Goal: Task Accomplishment & Management: Use online tool/utility

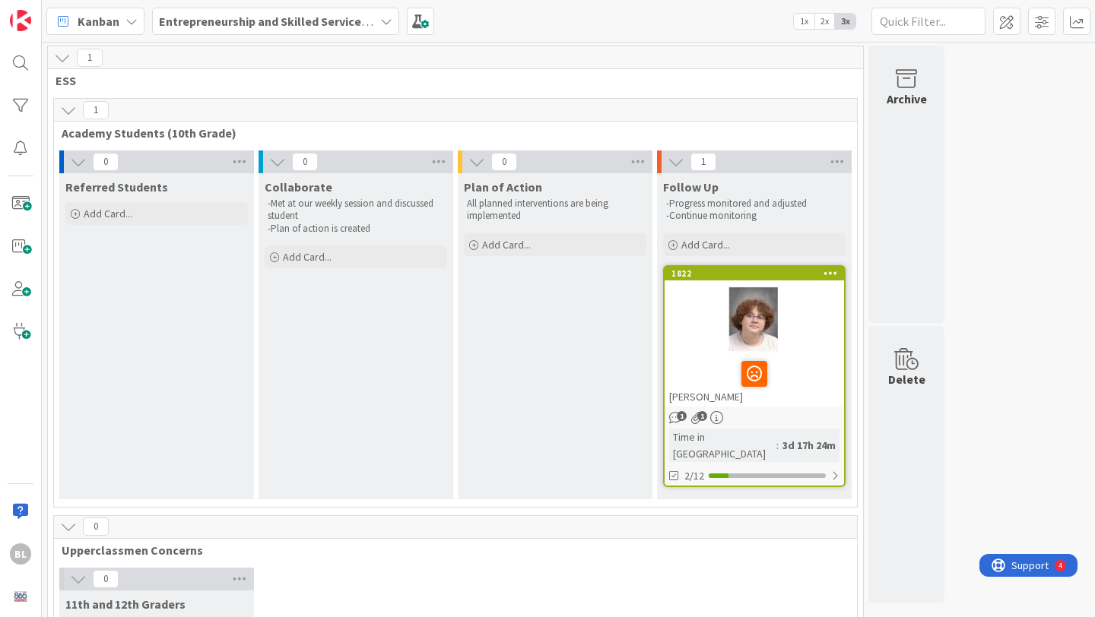
click at [382, 21] on icon at bounding box center [386, 21] width 12 height 12
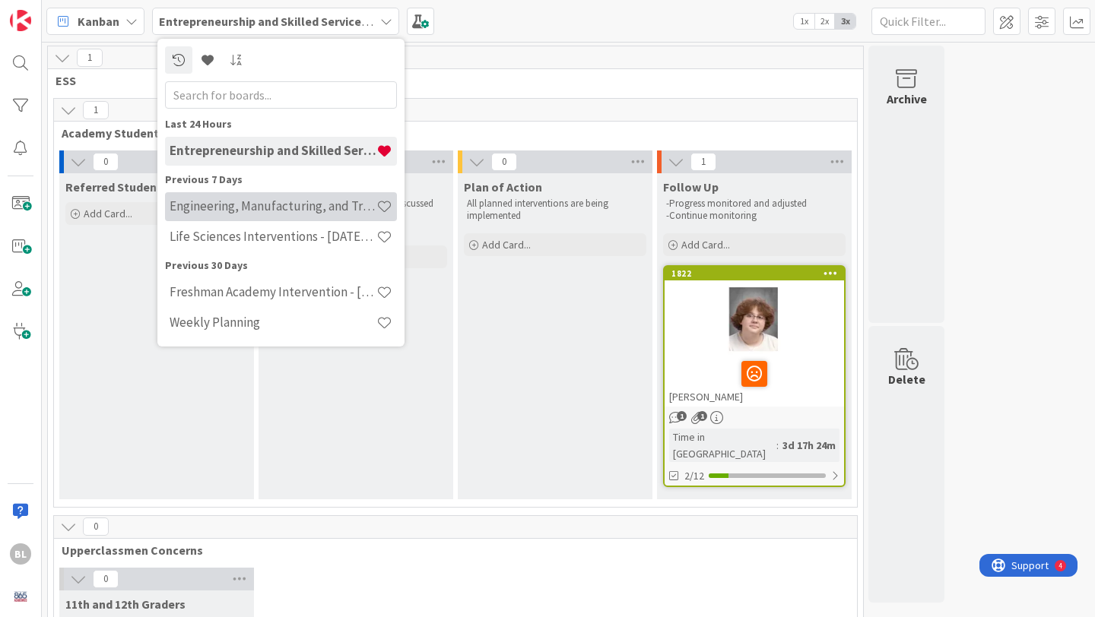
click at [288, 206] on h4 "Engineering, Manufacturing, and Transportation" at bounding box center [273, 205] width 207 height 15
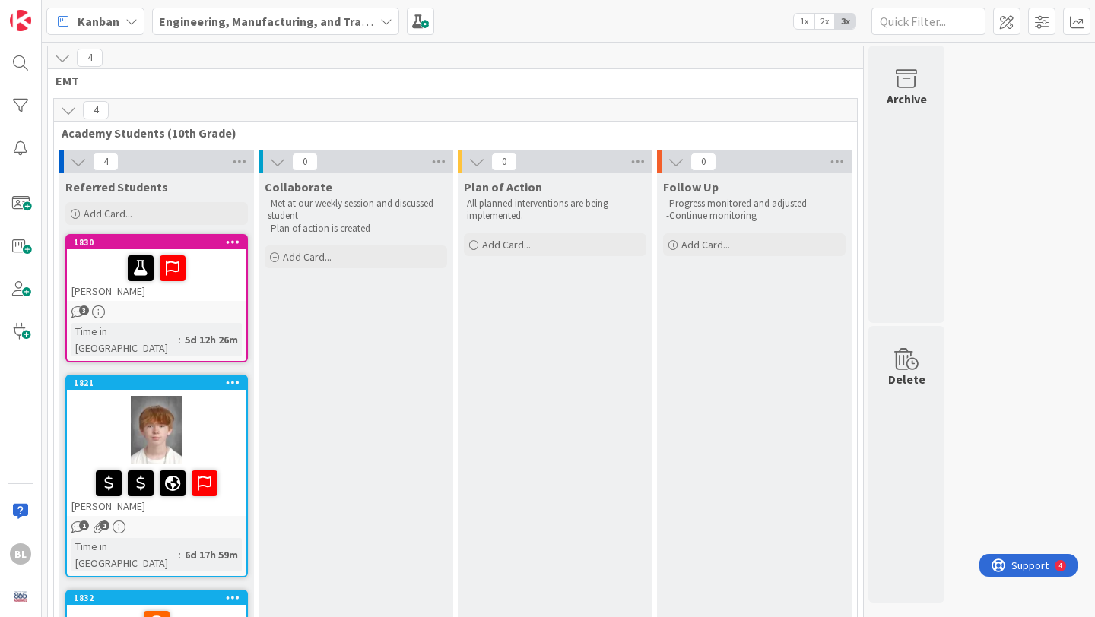
click at [385, 19] on icon at bounding box center [386, 21] width 12 height 12
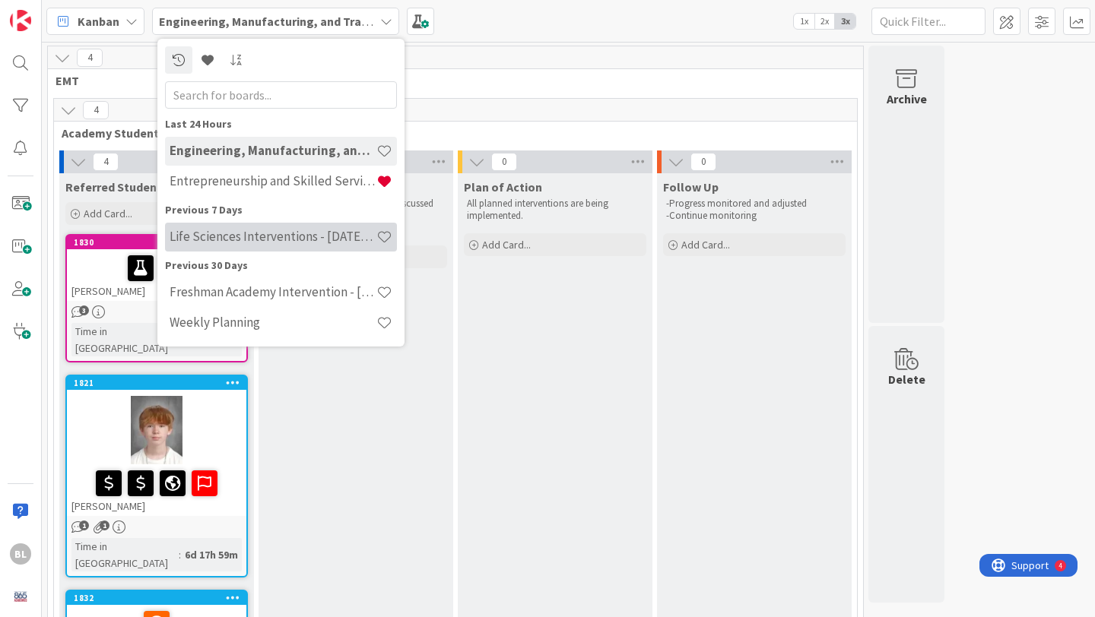
click at [285, 242] on h4 "Life Sciences Interventions - [DATE]-[DATE]" at bounding box center [273, 236] width 207 height 15
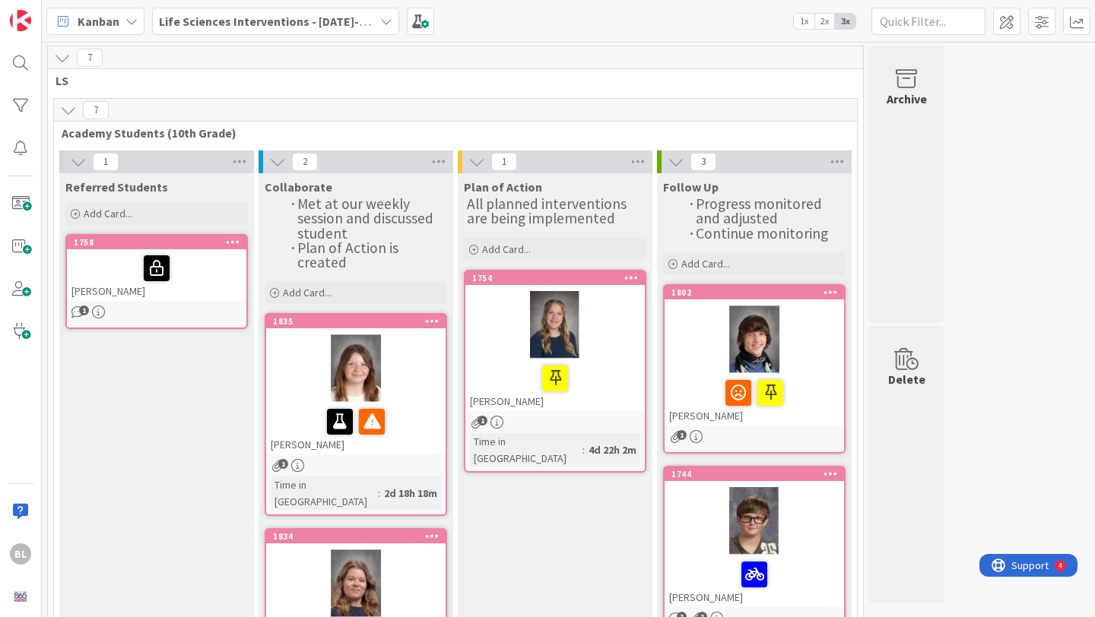
click at [380, 21] on icon at bounding box center [386, 21] width 12 height 12
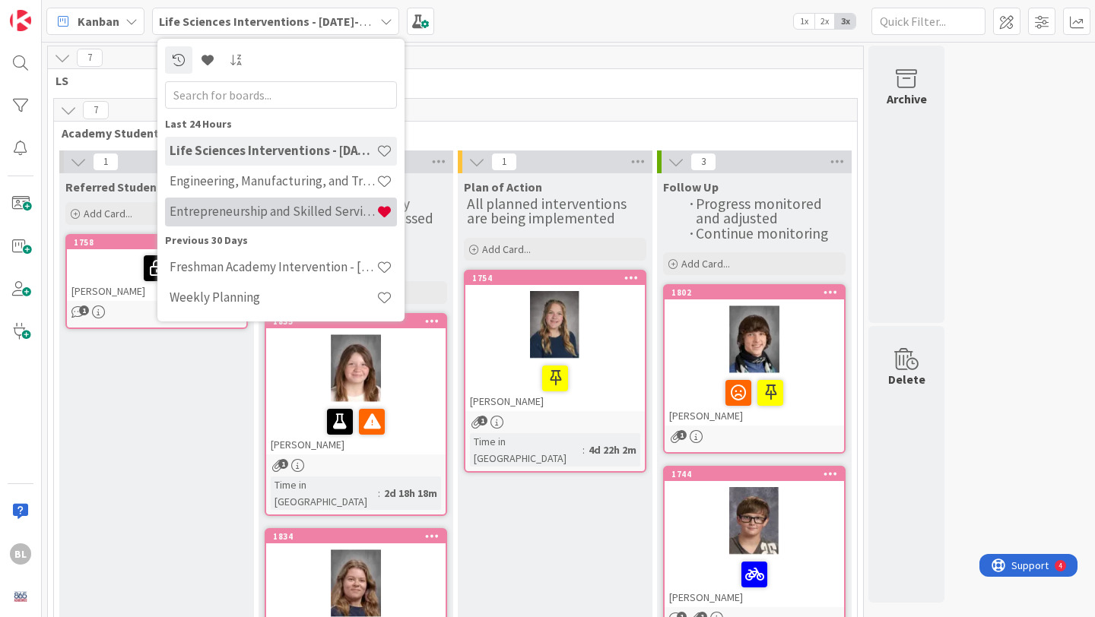
click at [245, 207] on h4 "Entrepreneurship and Skilled Services Interventions - [DATE]-[DATE]" at bounding box center [273, 211] width 207 height 15
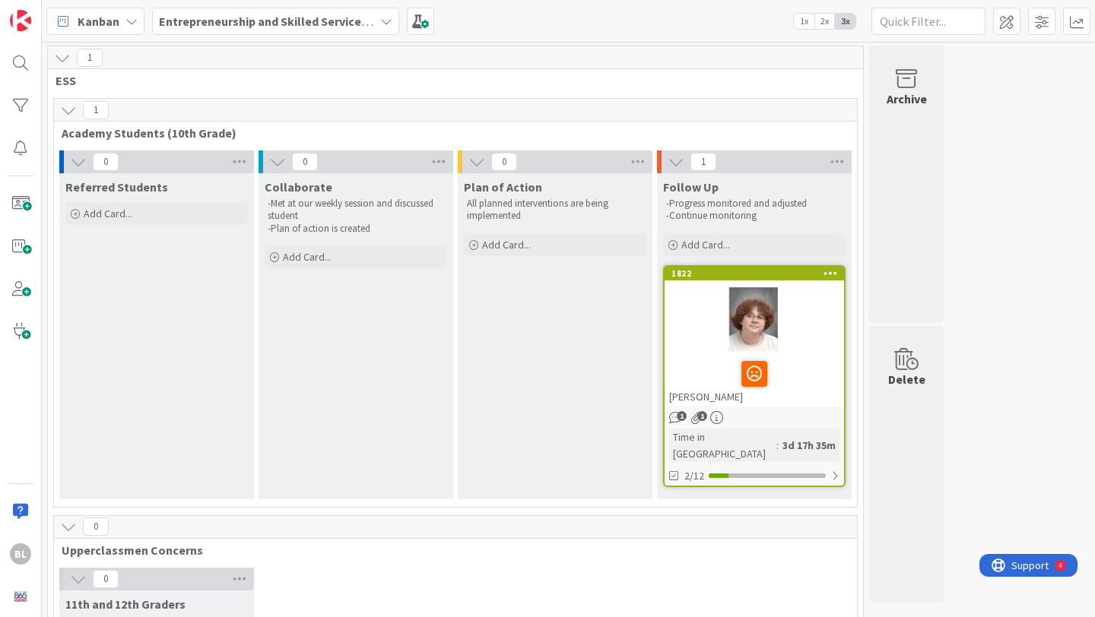
click at [807, 358] on div at bounding box center [754, 374] width 170 height 32
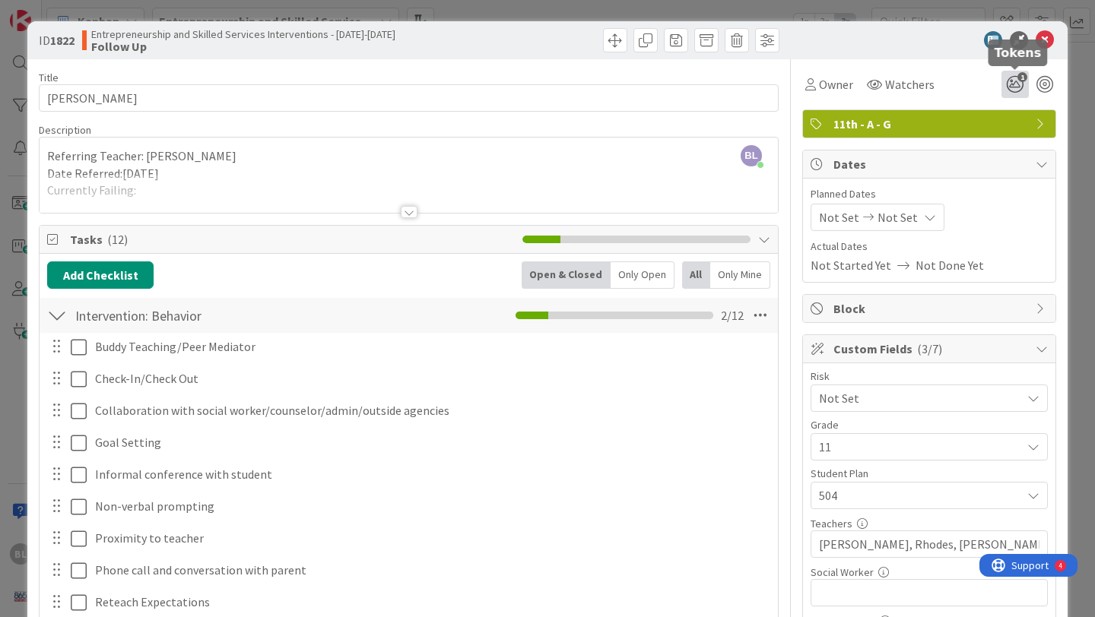
click at [1016, 87] on icon "1" at bounding box center [1014, 84] width 27 height 27
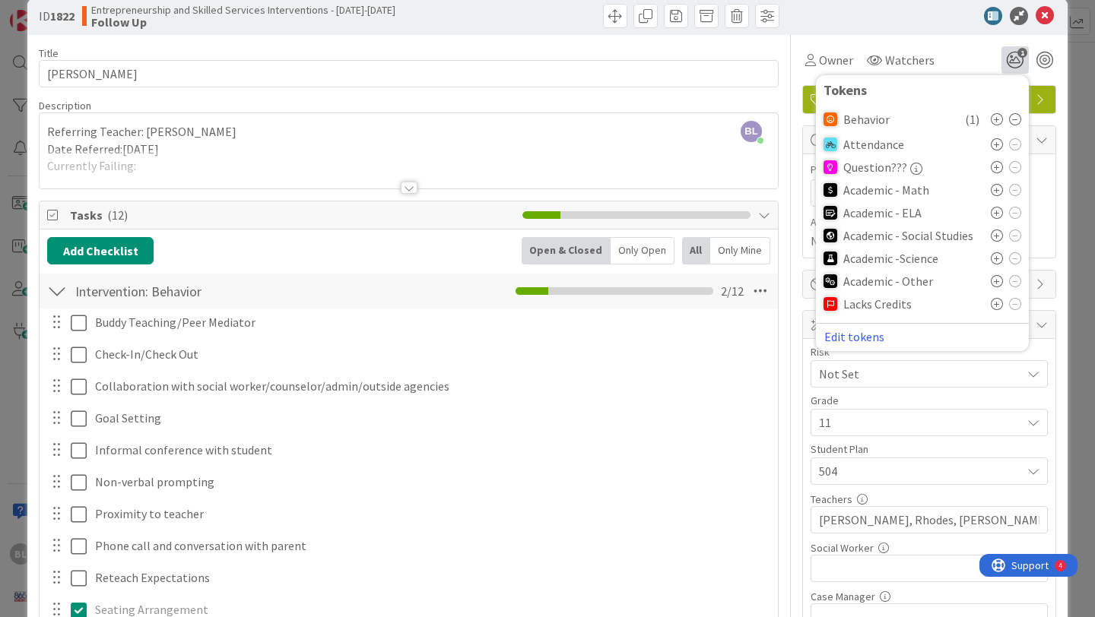
scroll to position [22, 0]
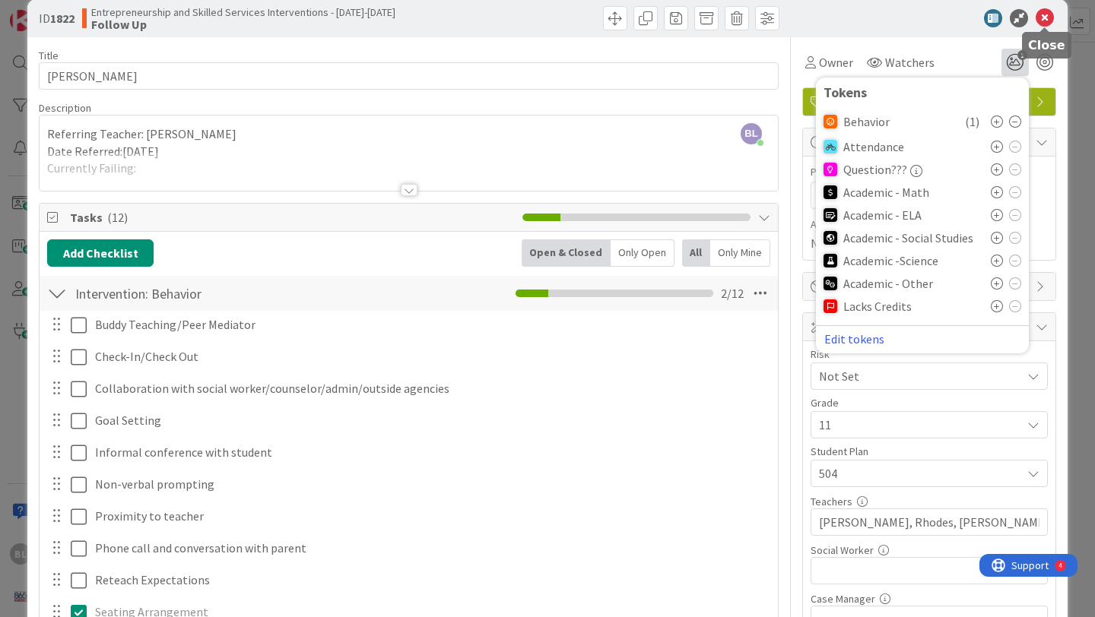
click at [1044, 17] on icon at bounding box center [1044, 18] width 18 height 18
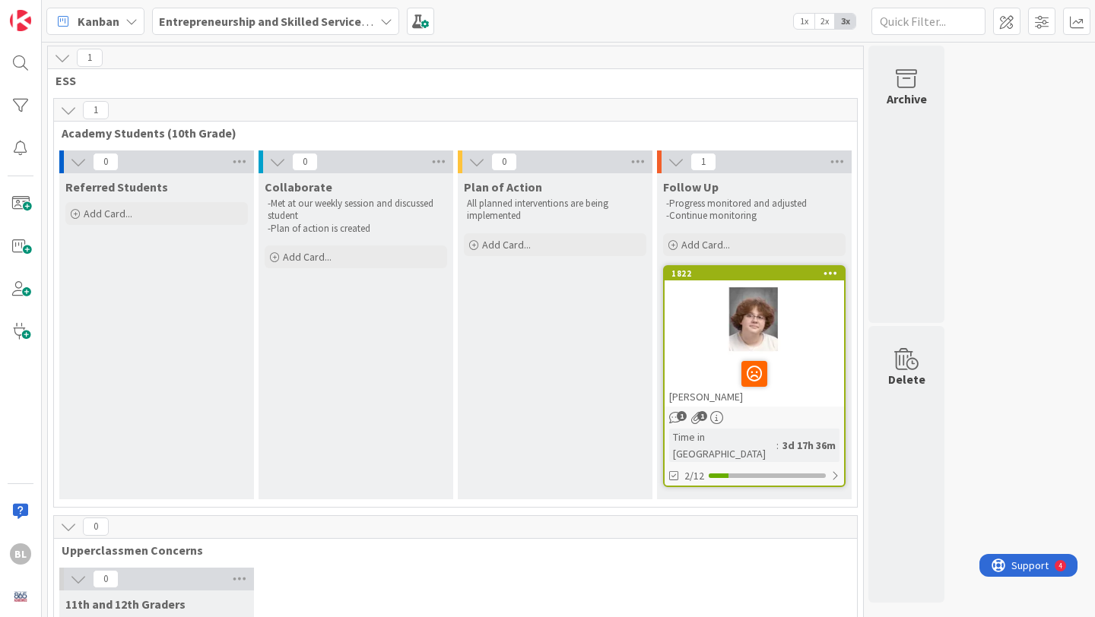
click at [376, 22] on div "Entrepreneurship and Skilled Services Interventions - [DATE]-[DATE]" at bounding box center [275, 21] width 247 height 27
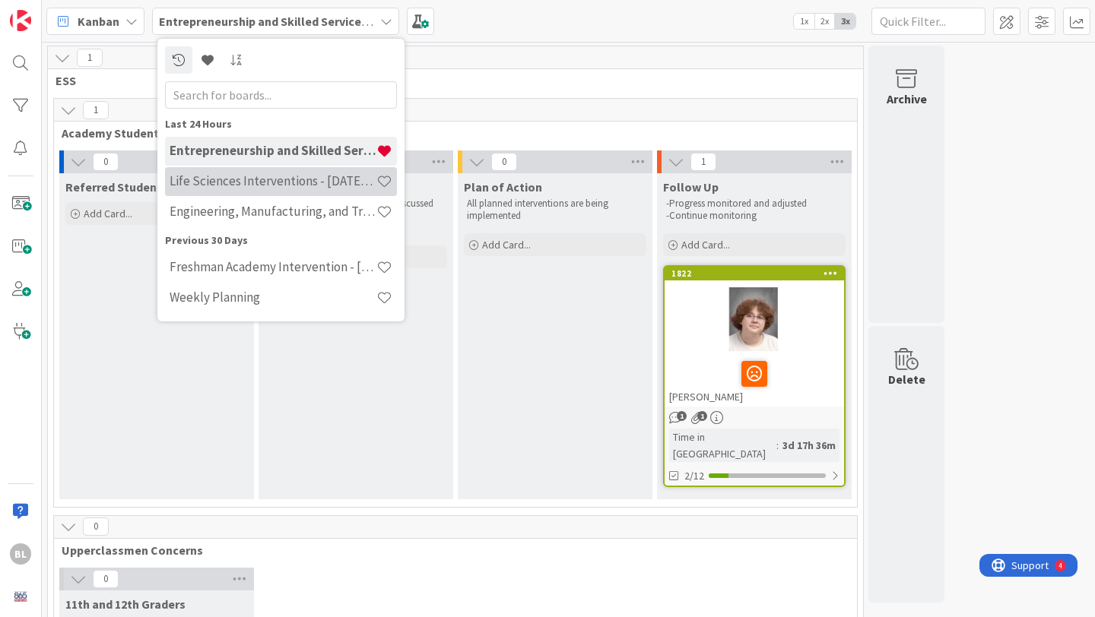
click at [272, 183] on h4 "Life Sciences Interventions - [DATE]-[DATE]" at bounding box center [273, 180] width 207 height 15
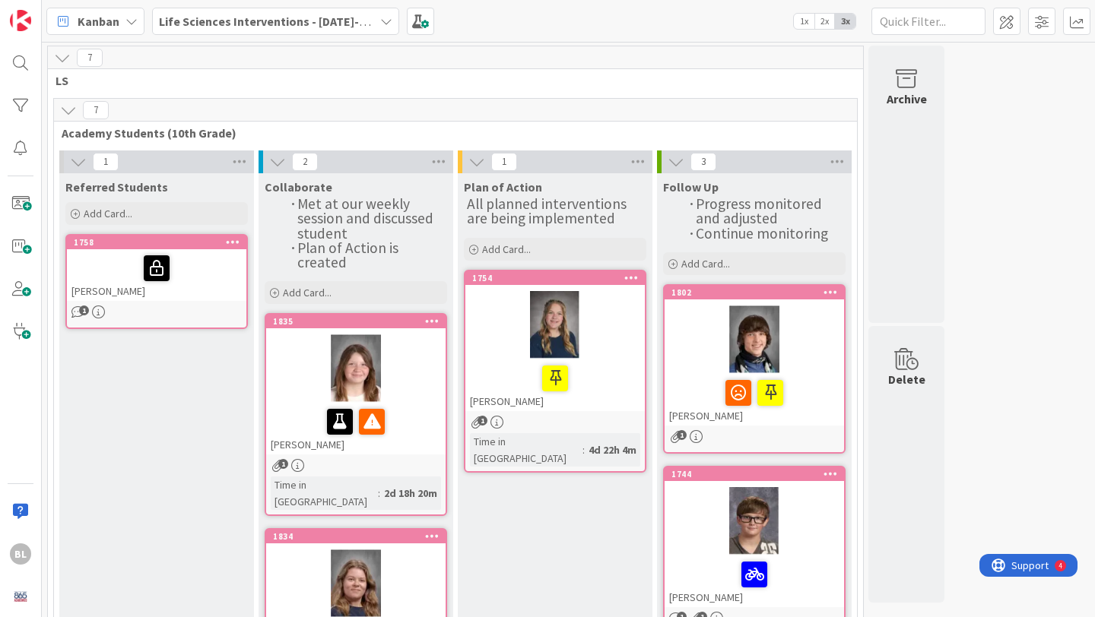
click at [381, 22] on icon at bounding box center [386, 21] width 12 height 12
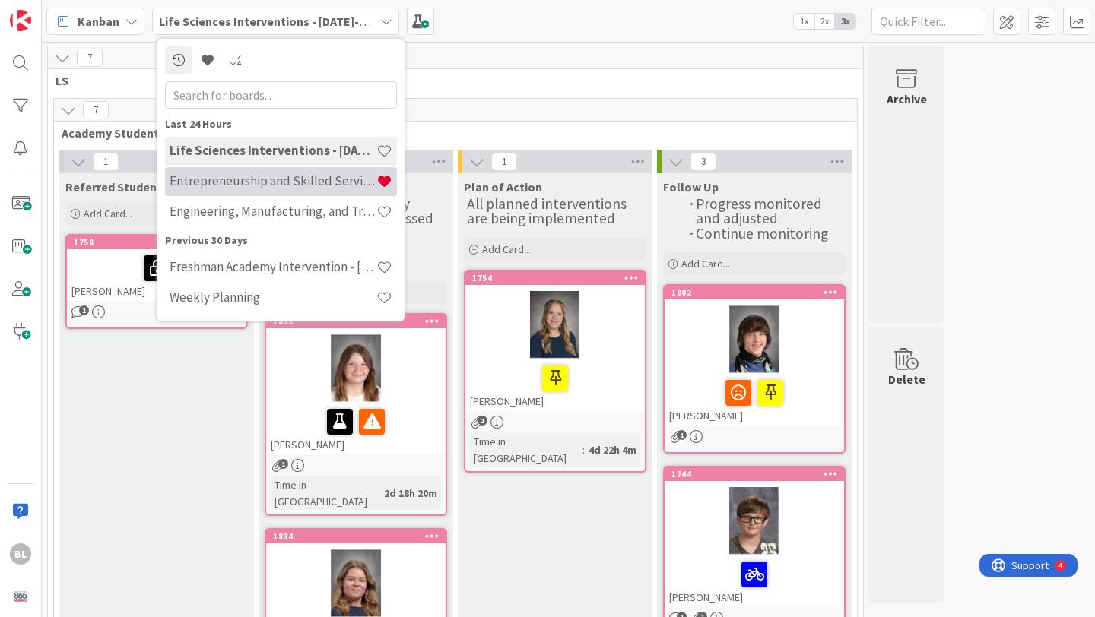
click at [227, 187] on h4 "Entrepreneurship and Skilled Services Interventions - [DATE]-[DATE]" at bounding box center [273, 180] width 207 height 15
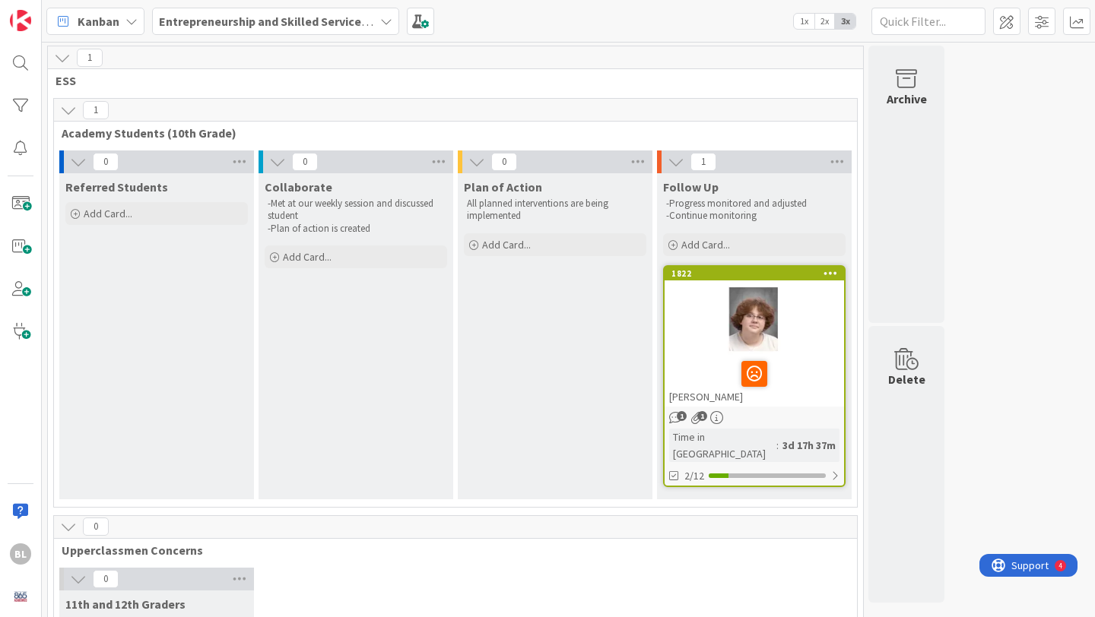
click at [702, 315] on div at bounding box center [753, 321] width 179 height 68
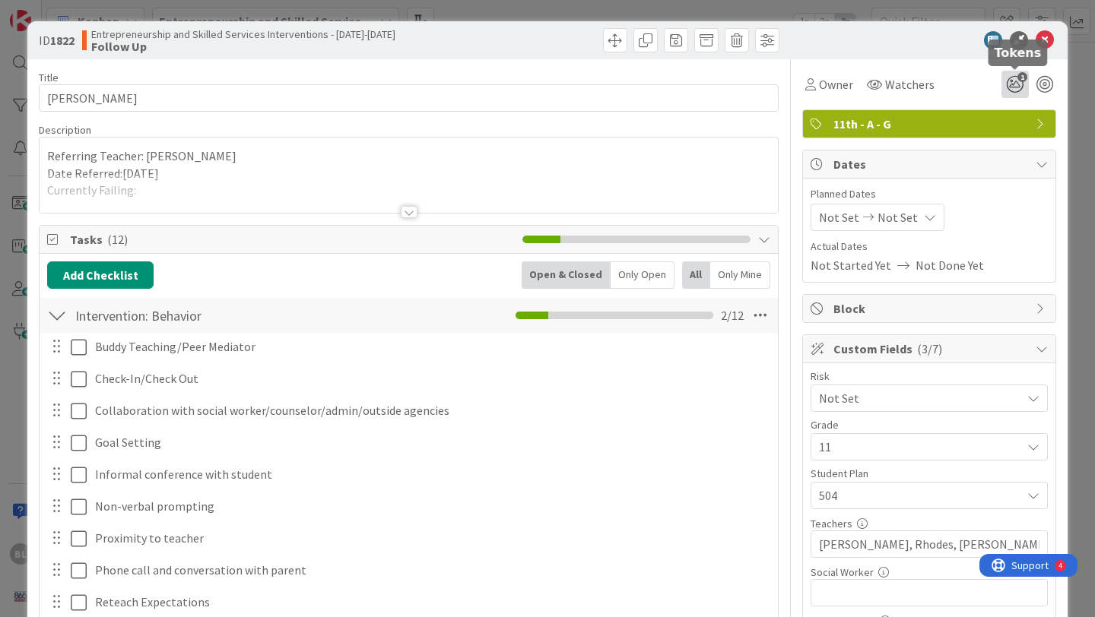
click at [1016, 83] on icon "1" at bounding box center [1014, 84] width 27 height 27
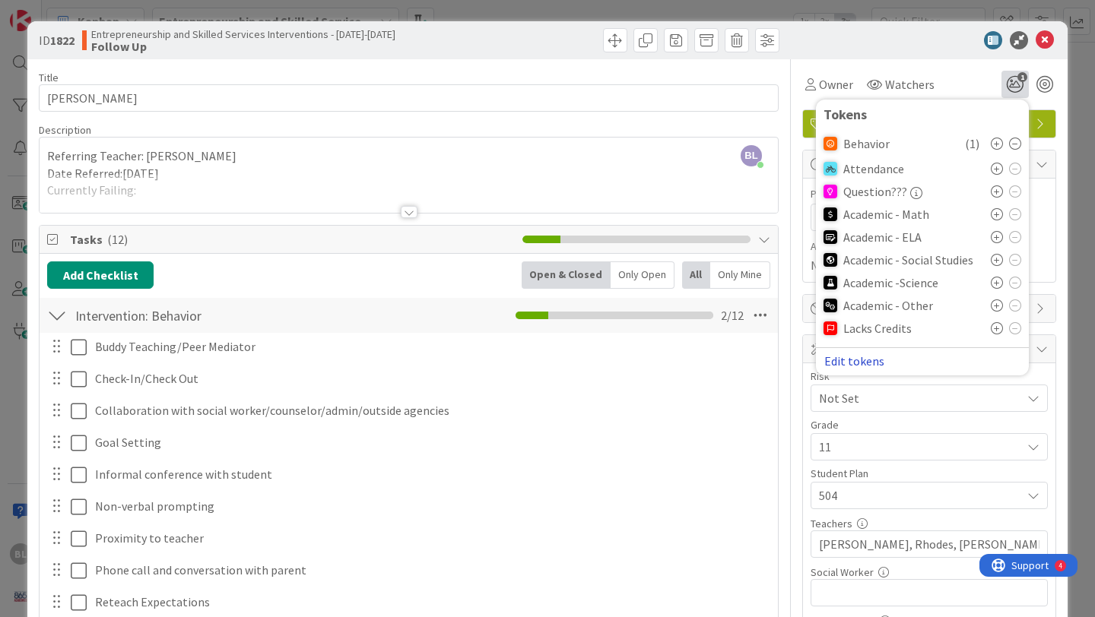
click at [846, 362] on button "Edit tokens" at bounding box center [854, 361] width 62 height 14
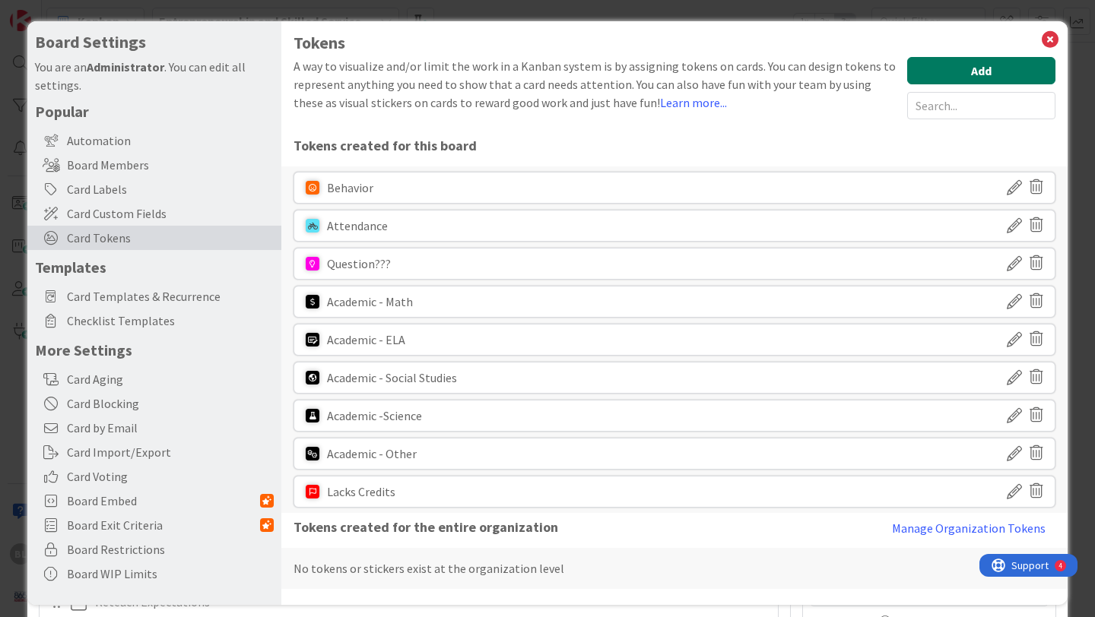
click at [984, 74] on button "Add" at bounding box center [981, 70] width 148 height 27
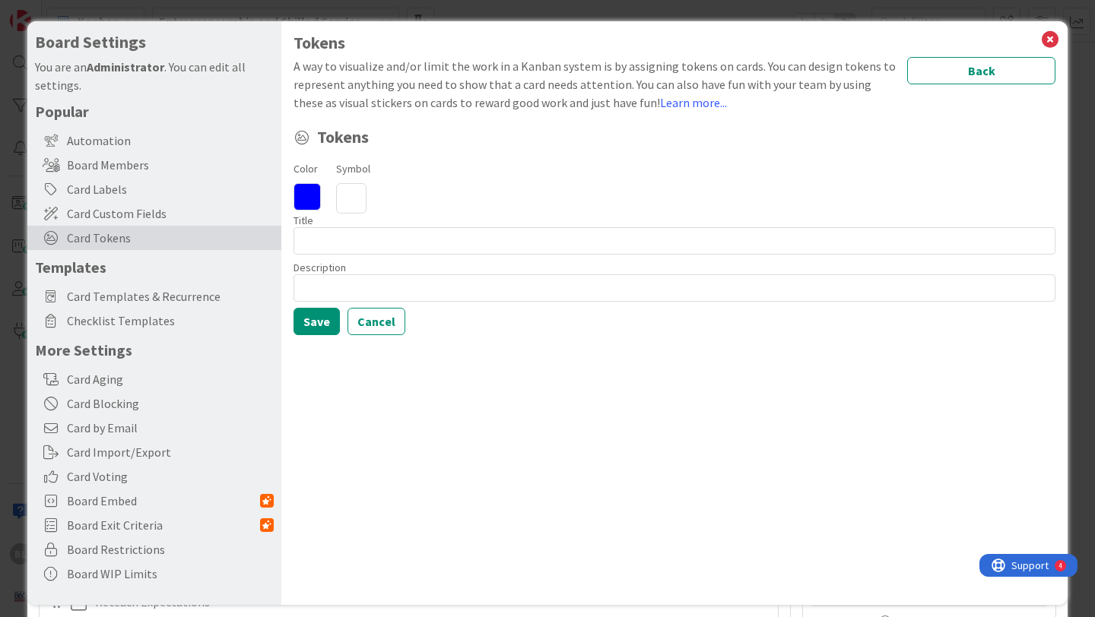
click at [308, 192] on icon at bounding box center [306, 196] width 27 height 27
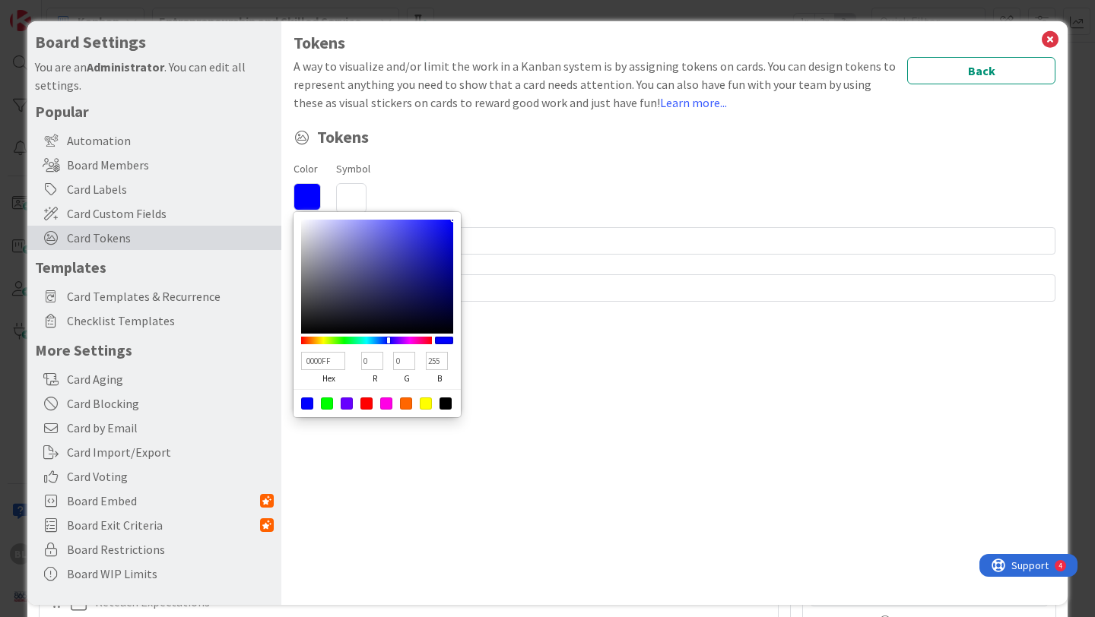
type input "FFF900"
type input "255"
type input "249"
type input "0"
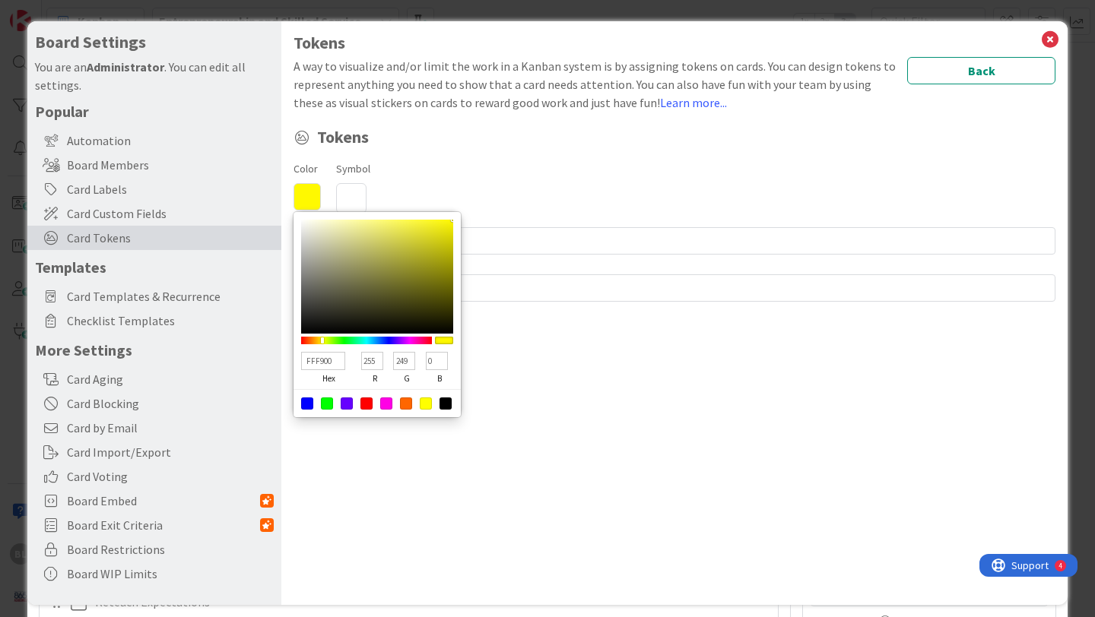
click at [322, 338] on div at bounding box center [366, 341] width 131 height 8
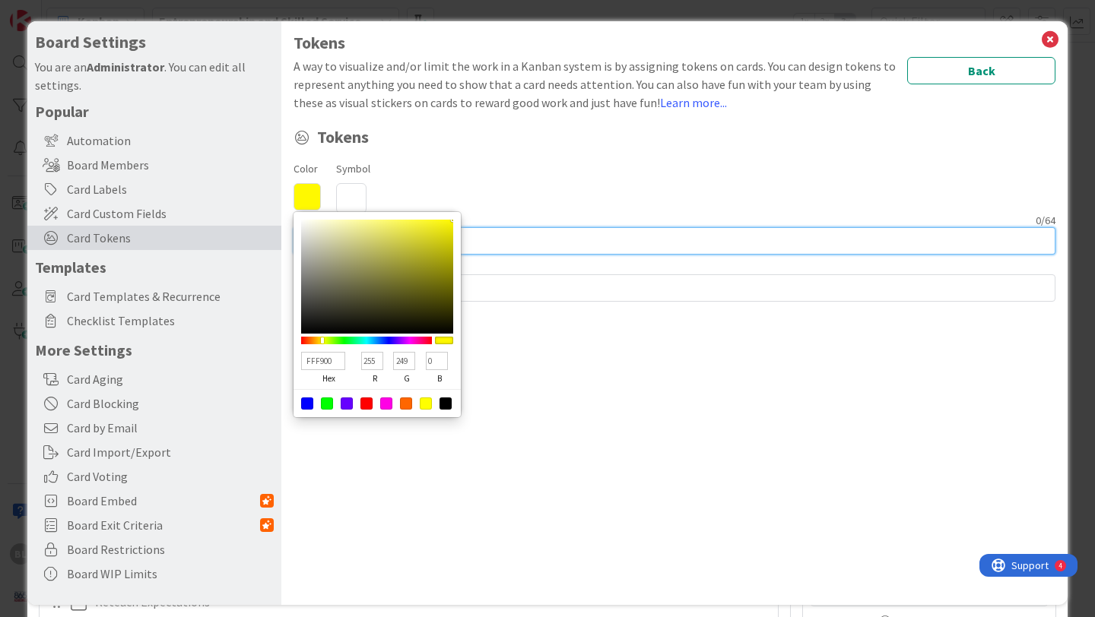
click at [526, 231] on input at bounding box center [674, 240] width 762 height 27
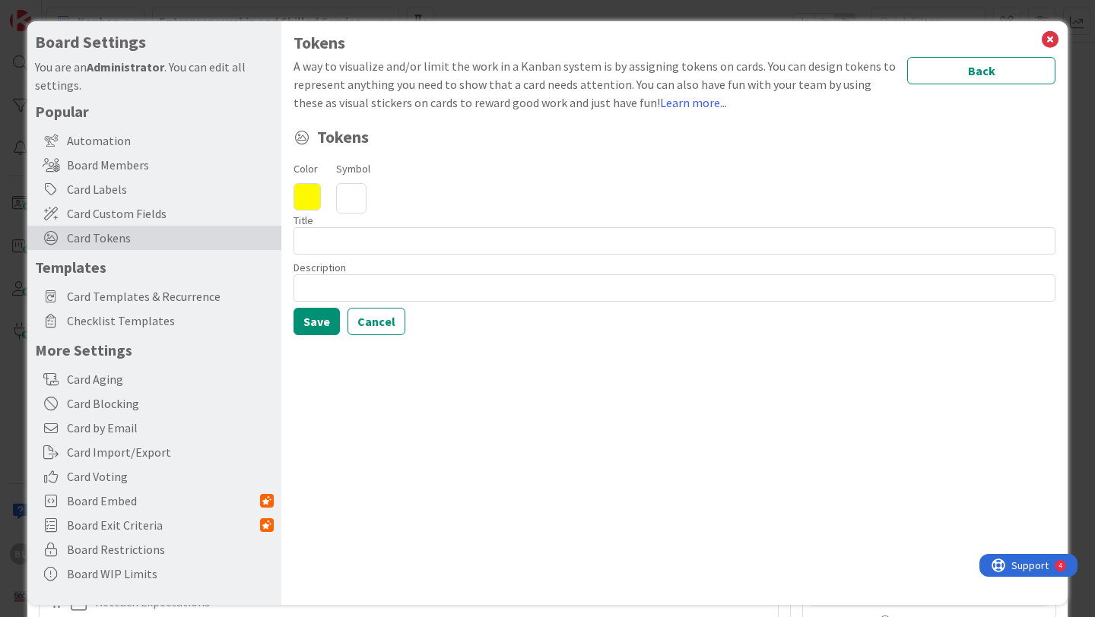
click at [353, 205] on icon at bounding box center [351, 198] width 30 height 30
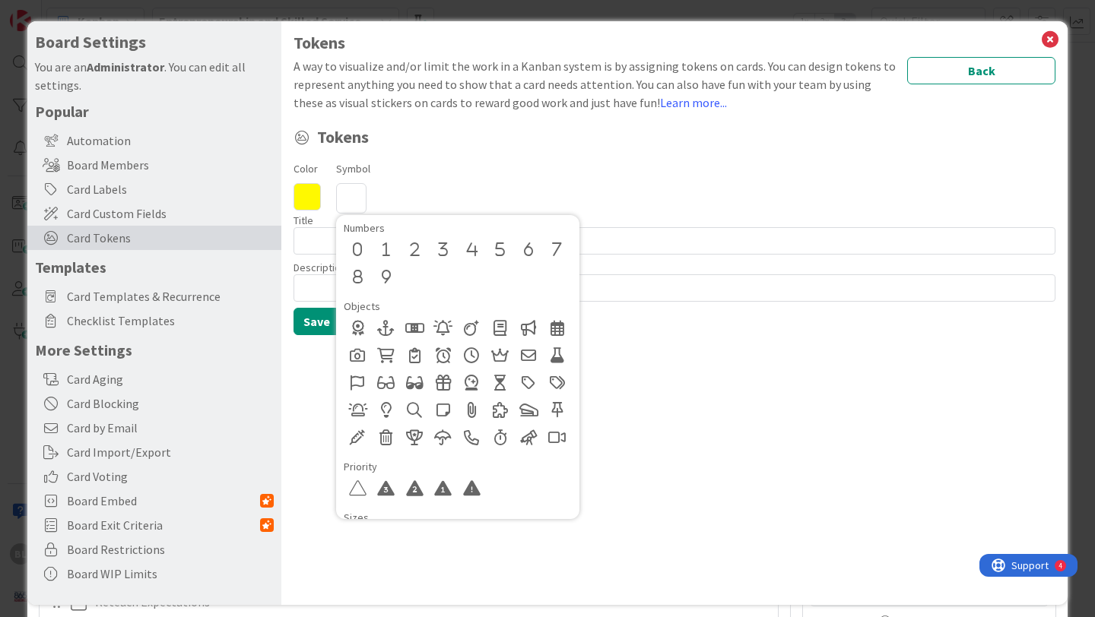
scroll to position [658, 0]
click at [554, 414] on div at bounding box center [557, 409] width 27 height 27
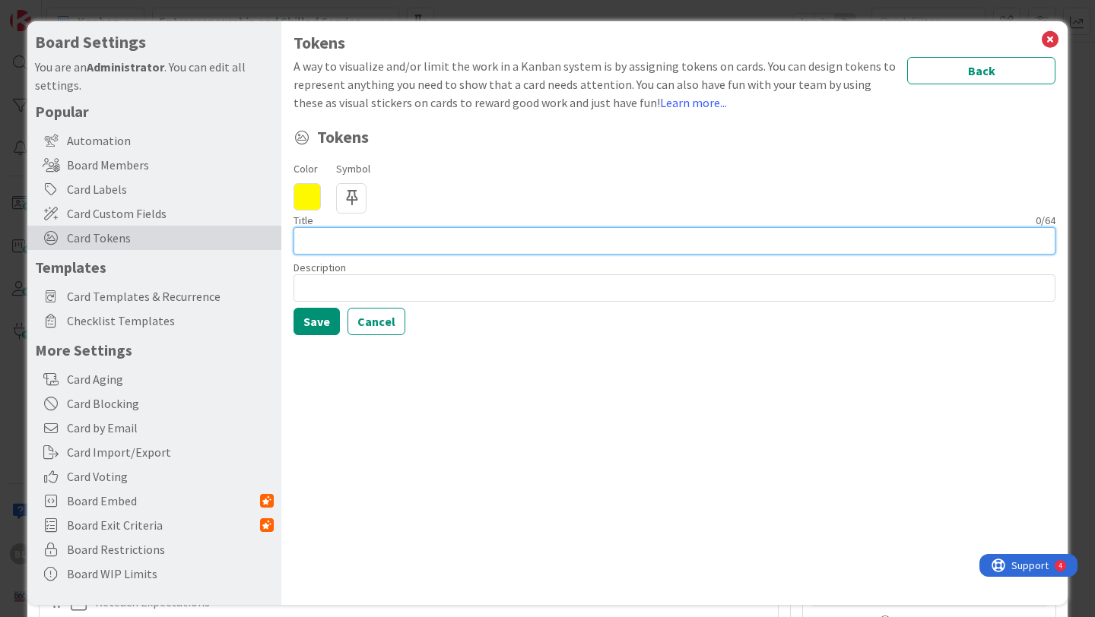
click at [306, 239] on input at bounding box center [674, 240] width 762 height 27
type input "Follow Up"
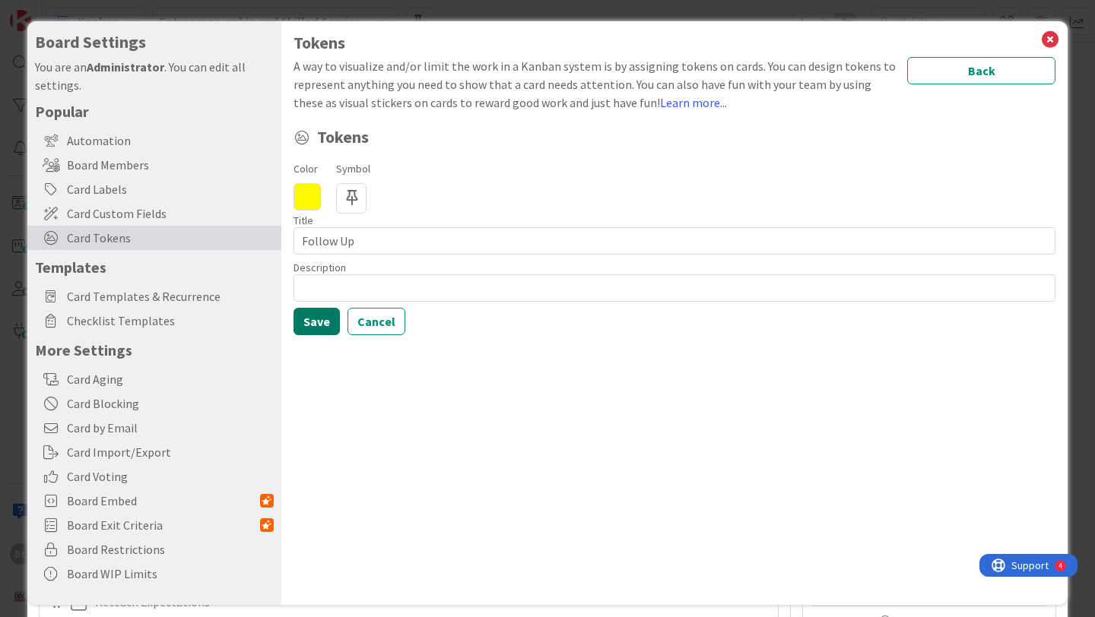
click at [316, 323] on button "Save" at bounding box center [316, 321] width 46 height 27
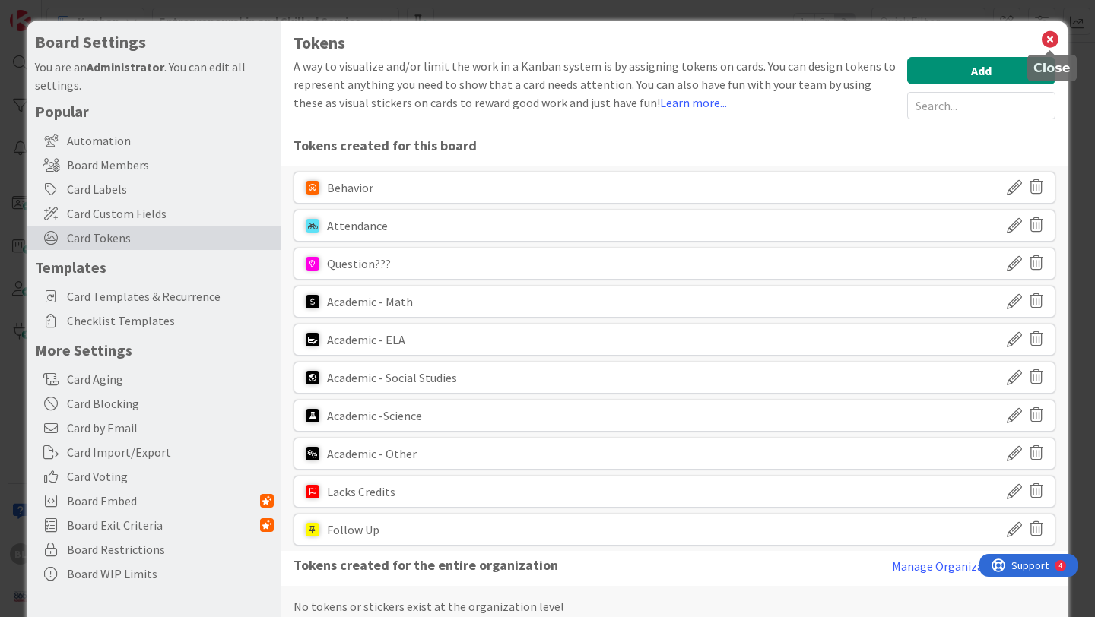
click at [1052, 38] on icon at bounding box center [1050, 39] width 20 height 21
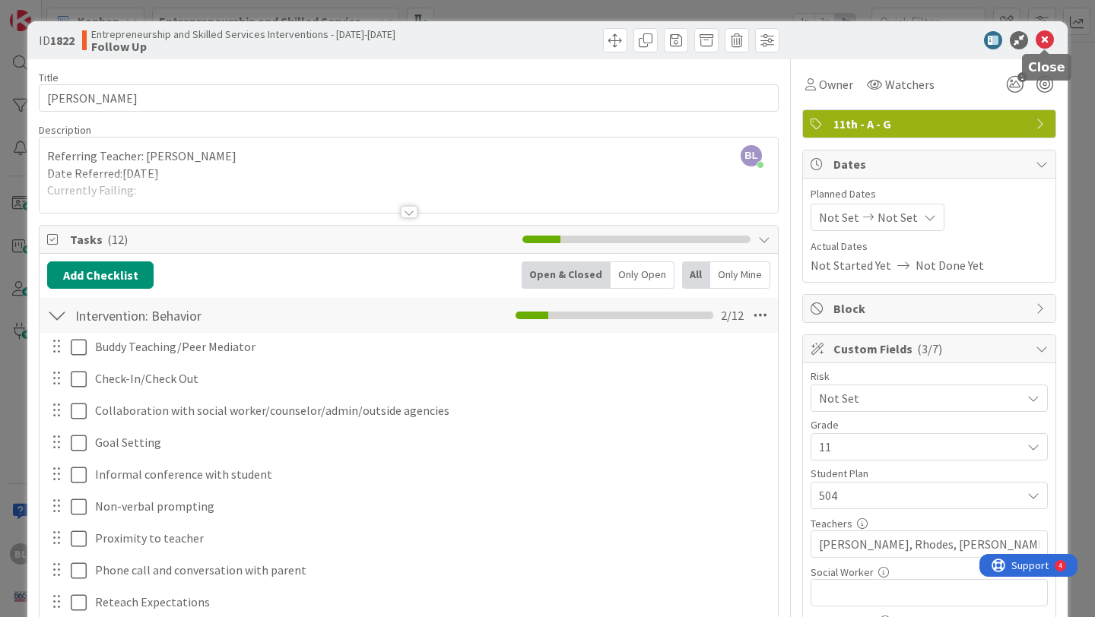
click at [1045, 40] on icon at bounding box center [1044, 40] width 18 height 18
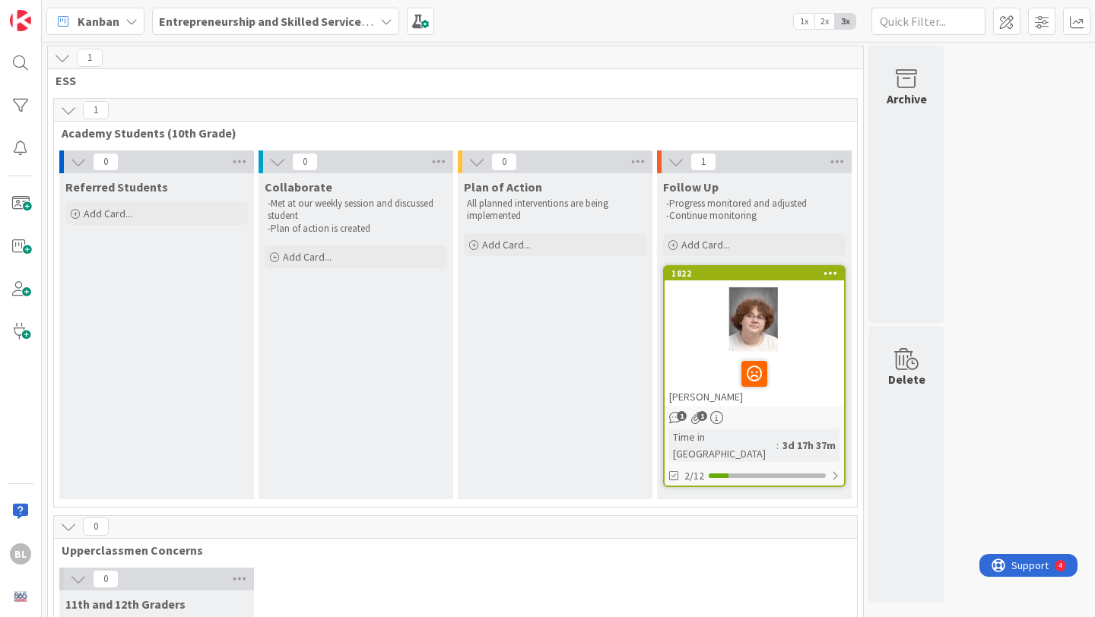
click at [380, 21] on icon at bounding box center [386, 21] width 12 height 12
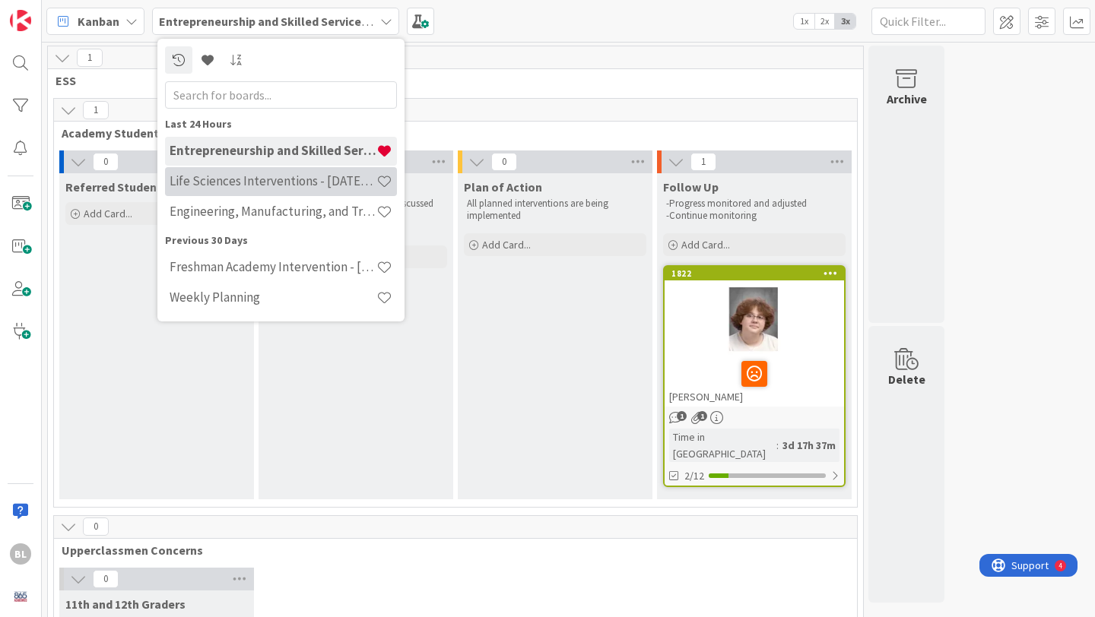
click at [290, 183] on h4 "Life Sciences Interventions - [DATE]-[DATE]" at bounding box center [273, 180] width 207 height 15
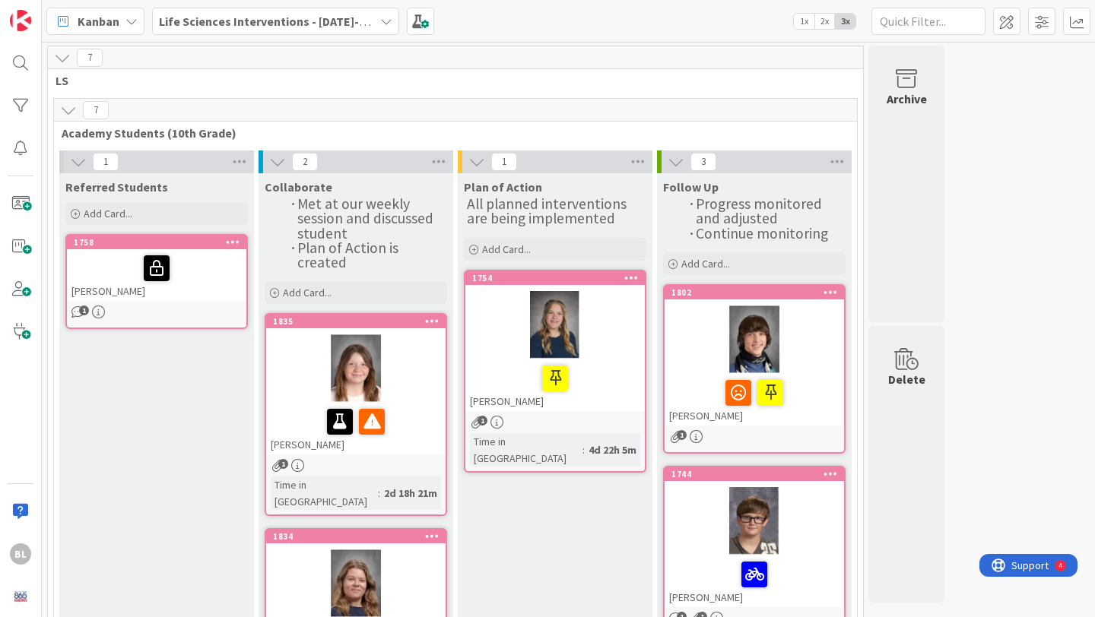
click at [380, 16] on icon at bounding box center [386, 21] width 12 height 12
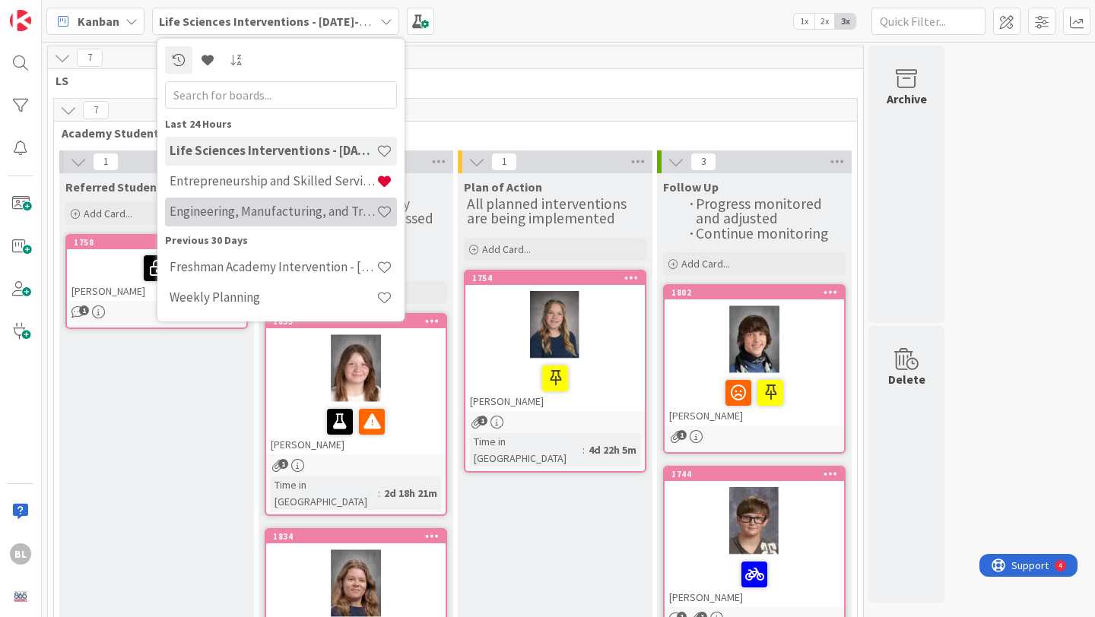
click at [292, 208] on h4 "Engineering, Manufacturing, and Transportation" at bounding box center [273, 211] width 207 height 15
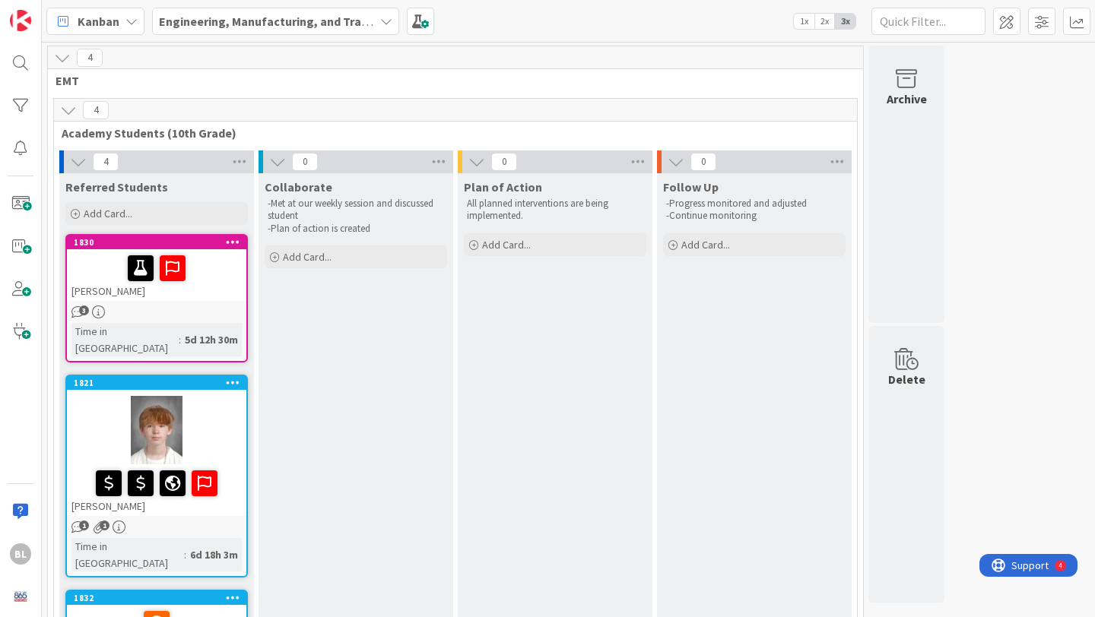
click at [395, 17] on div "Engineering, Manufacturing, and Transportation" at bounding box center [275, 21] width 247 height 27
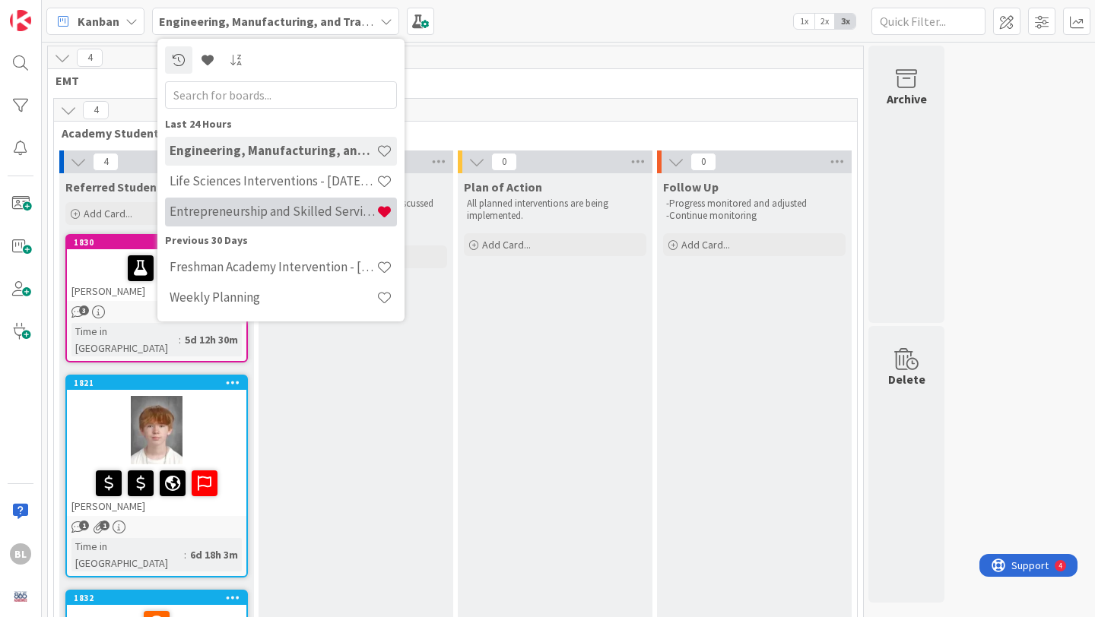
click at [242, 214] on h4 "Entrepreneurship and Skilled Services Interventions - [DATE]-[DATE]" at bounding box center [273, 211] width 207 height 15
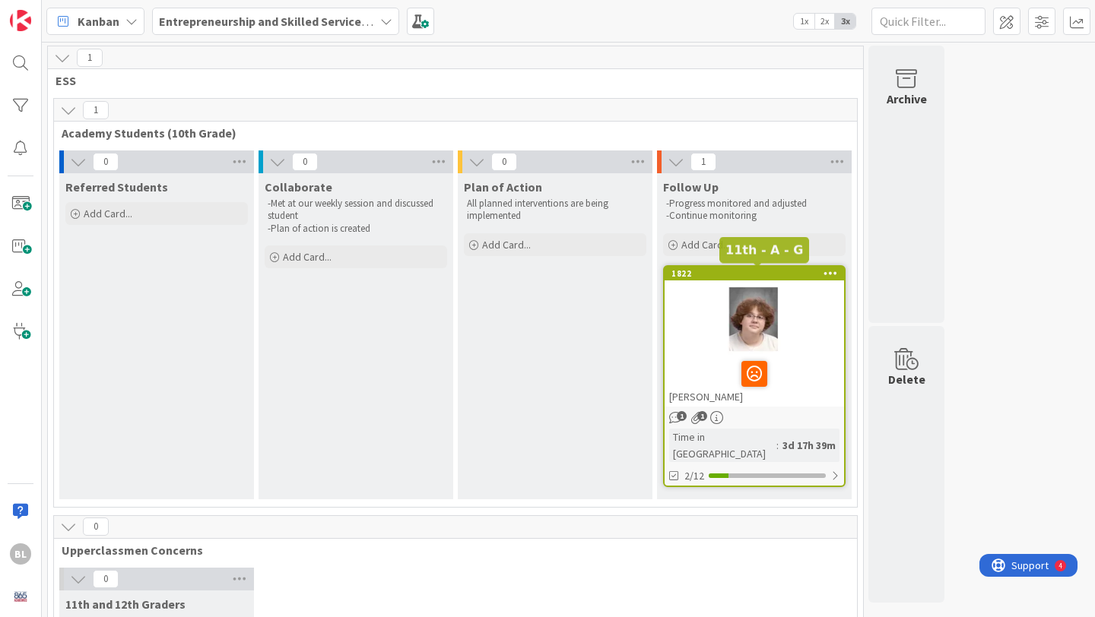
click at [725, 272] on div "1822" at bounding box center [757, 273] width 173 height 11
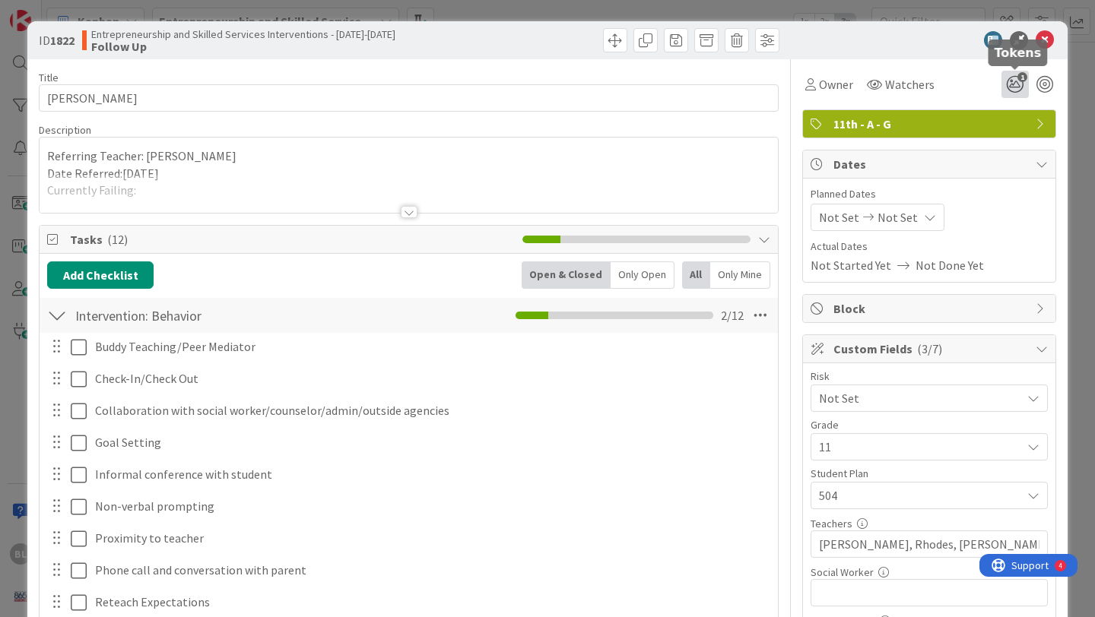
click at [1019, 83] on icon "1" at bounding box center [1014, 84] width 27 height 27
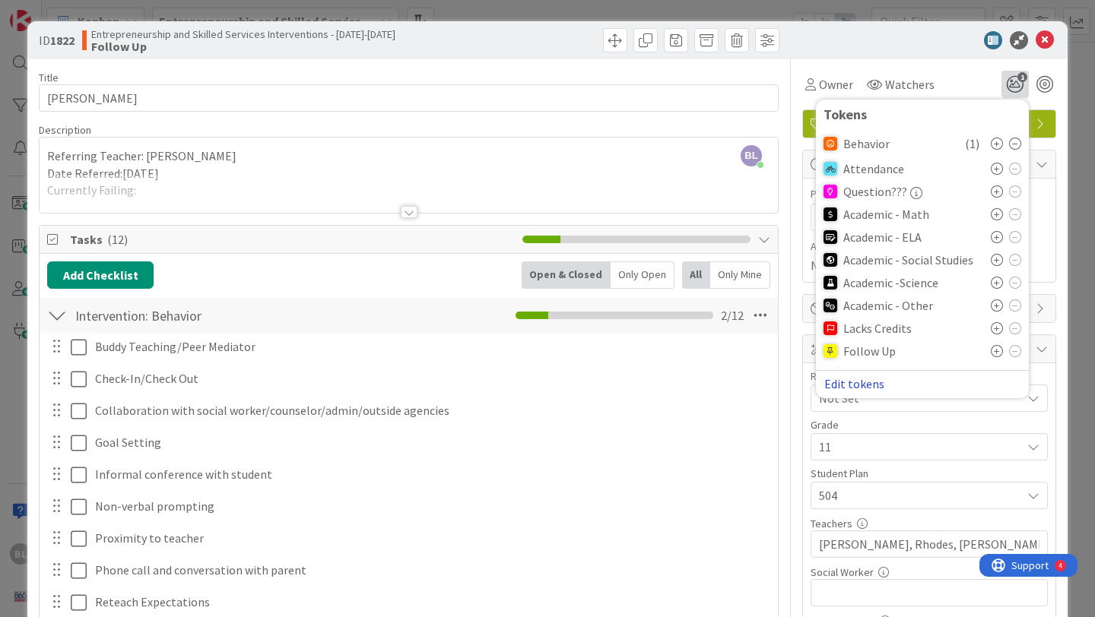
click at [854, 382] on button "Edit tokens" at bounding box center [854, 384] width 62 height 14
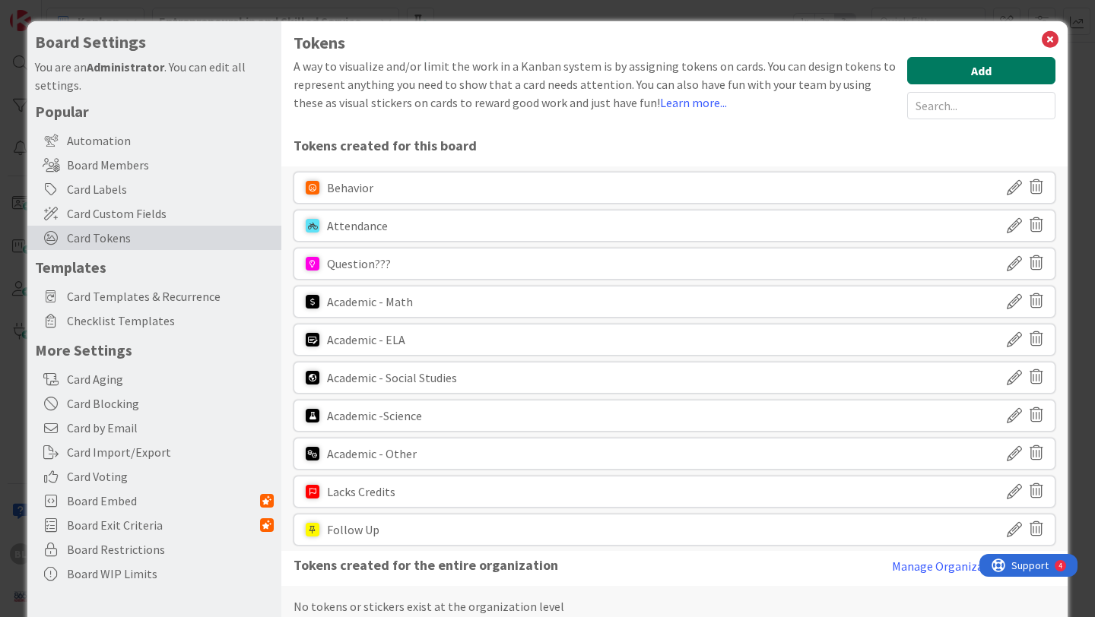
click at [982, 67] on button "Add" at bounding box center [981, 70] width 148 height 27
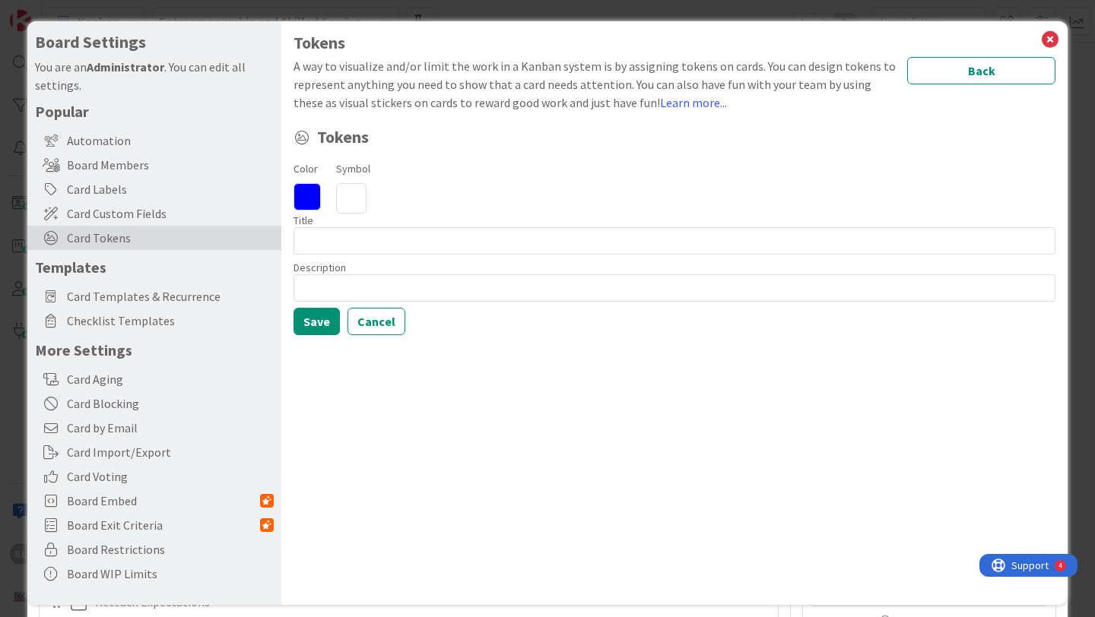
click at [314, 192] on icon at bounding box center [306, 196] width 27 height 27
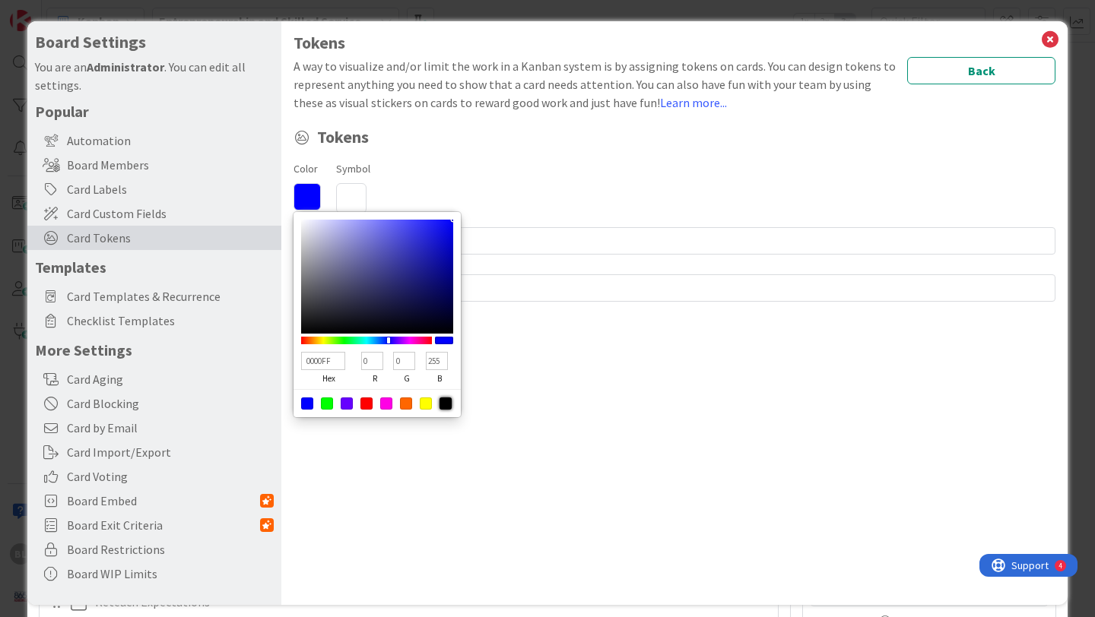
click at [448, 404] on div at bounding box center [445, 404] width 12 height 12
type input "000000"
type input "0"
click at [346, 189] on icon at bounding box center [351, 198] width 30 height 30
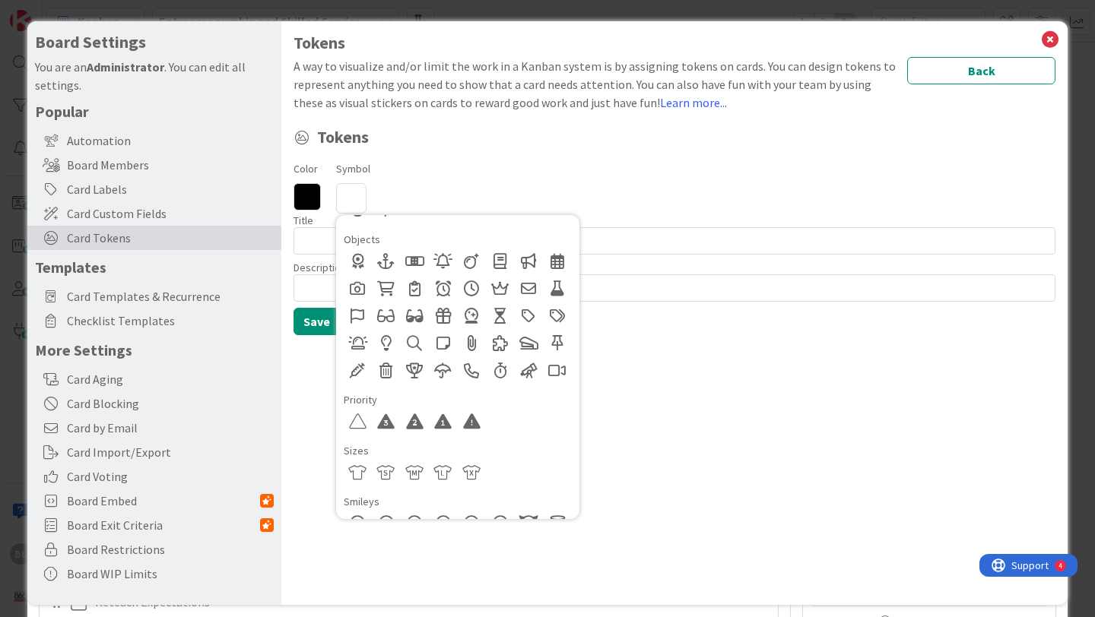
scroll to position [726, 0]
click at [474, 423] on div at bounding box center [471, 420] width 27 height 27
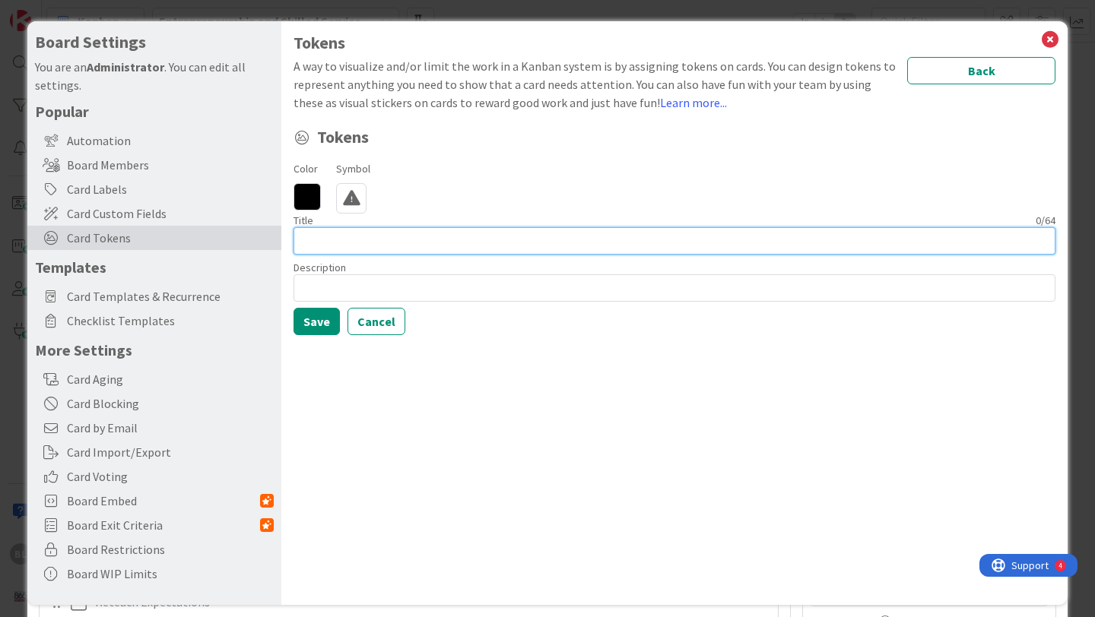
click at [309, 244] on input at bounding box center [674, 240] width 762 height 27
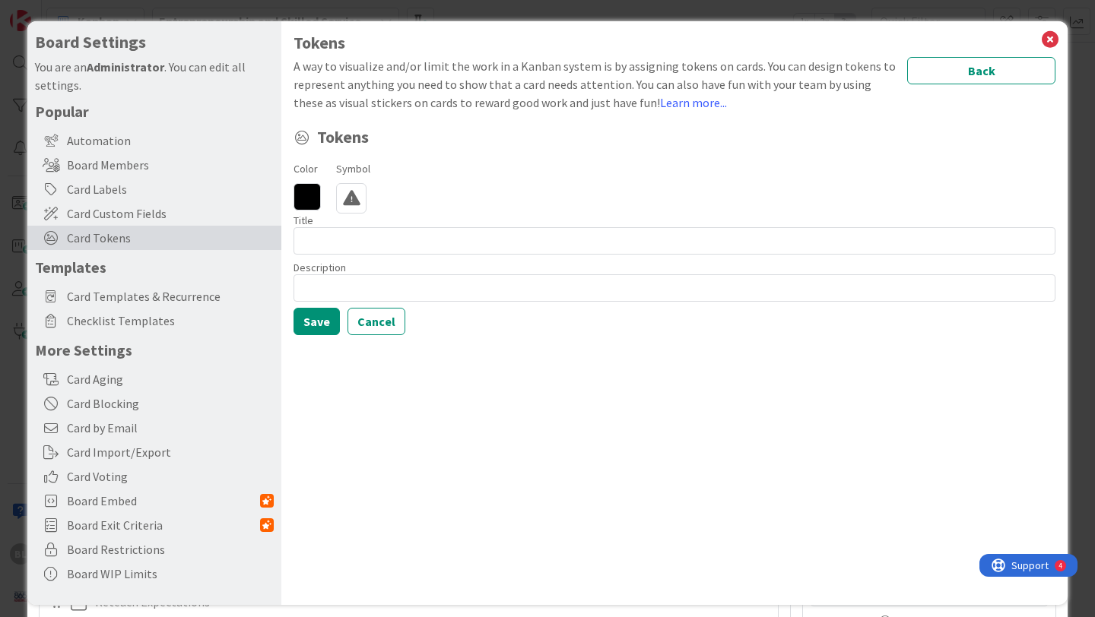
click at [312, 192] on icon at bounding box center [306, 196] width 27 height 27
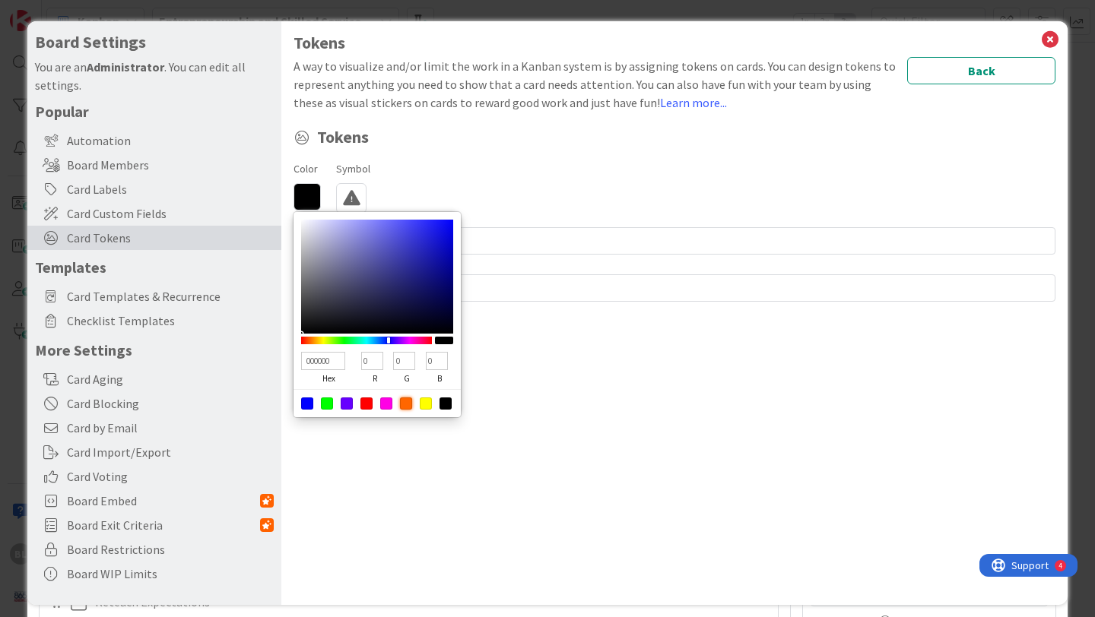
click at [407, 403] on div at bounding box center [406, 404] width 12 height 12
type input "FF6600"
type input "255"
type input "102"
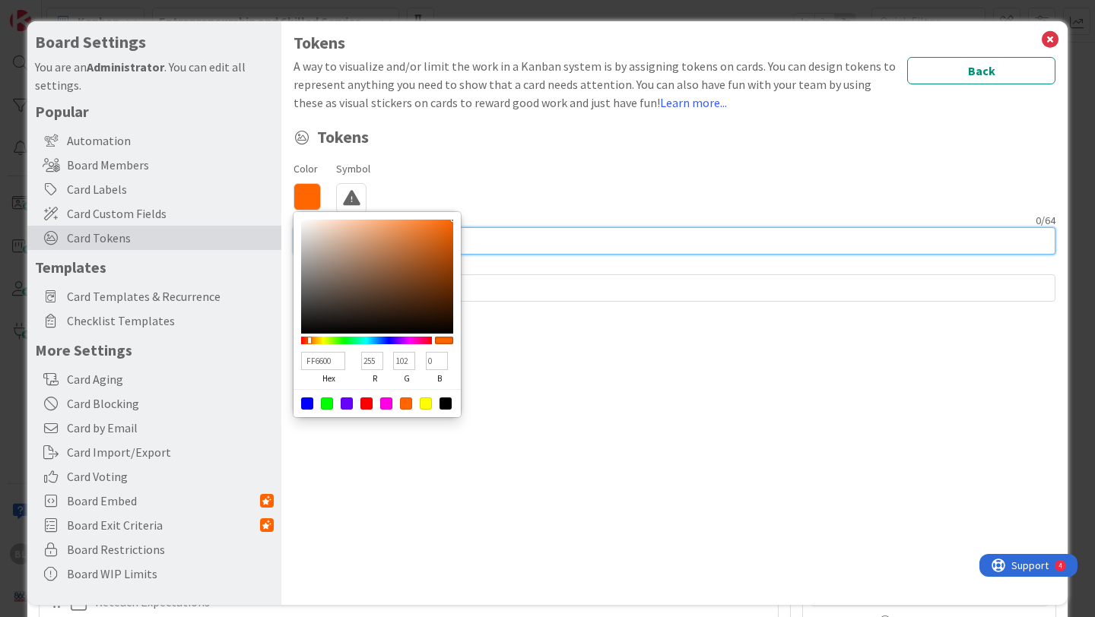
click at [479, 240] on input at bounding box center [674, 240] width 762 height 27
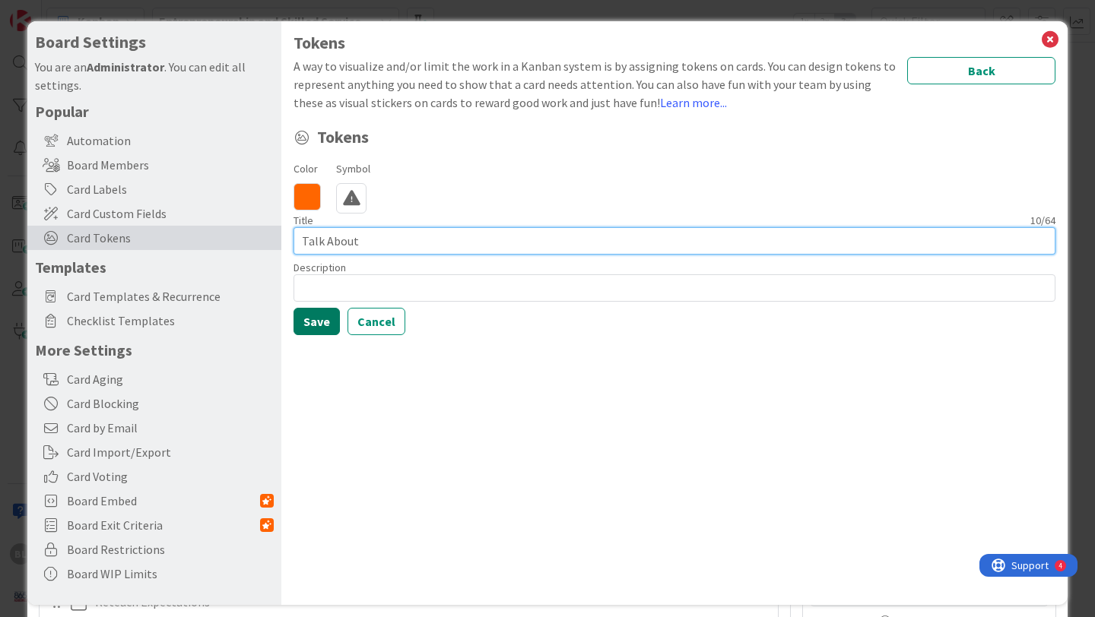
type input "Talk About"
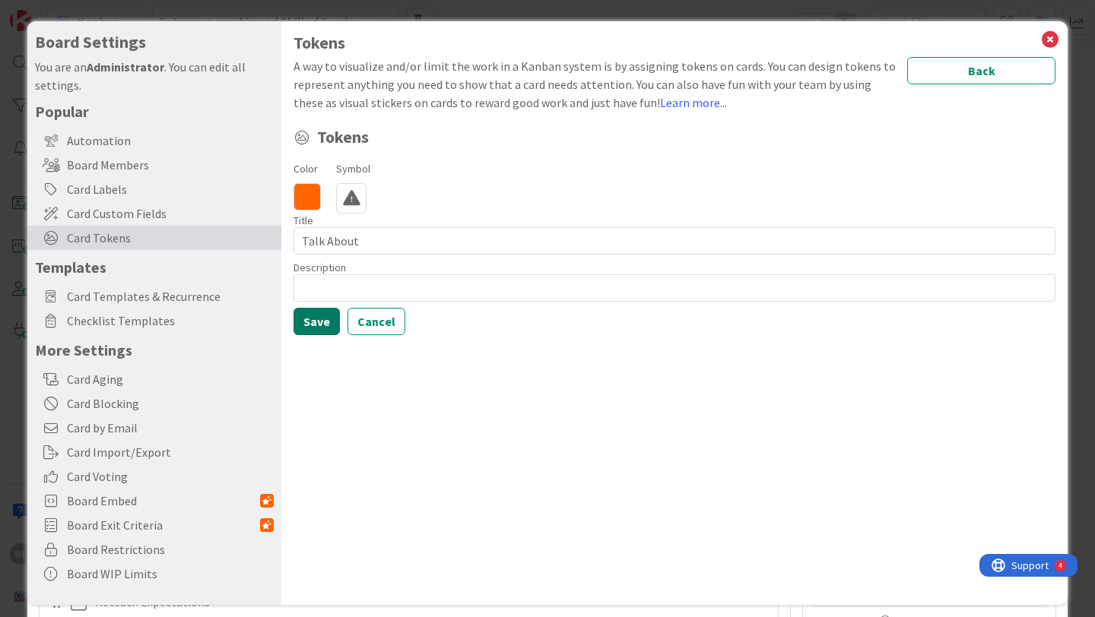
click at [312, 318] on button "Save" at bounding box center [316, 321] width 46 height 27
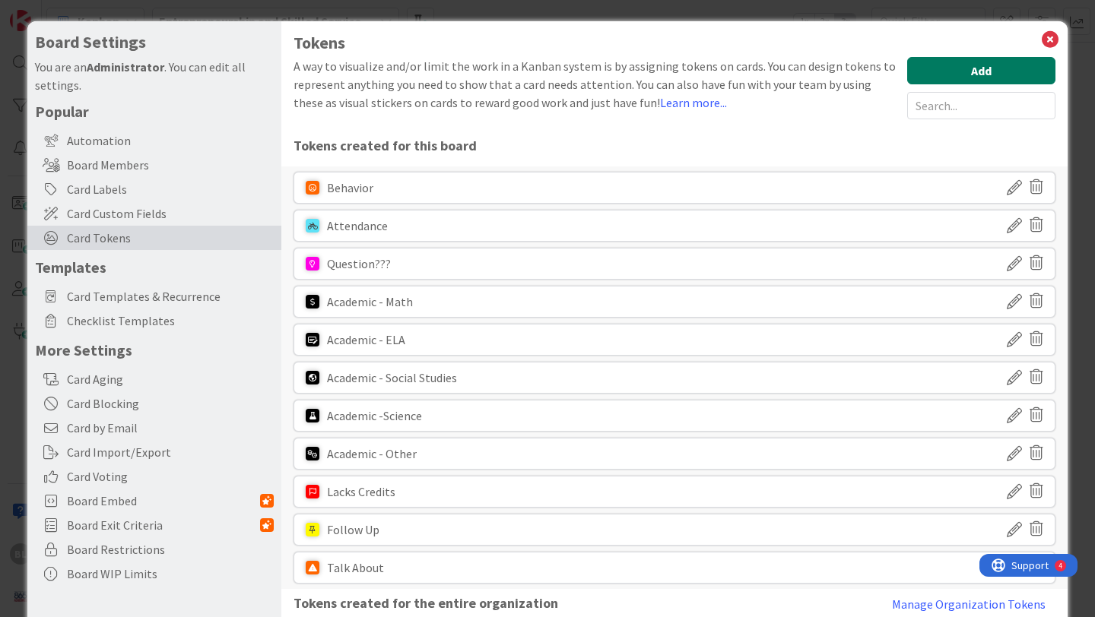
click at [1007, 63] on button "Add" at bounding box center [981, 70] width 148 height 27
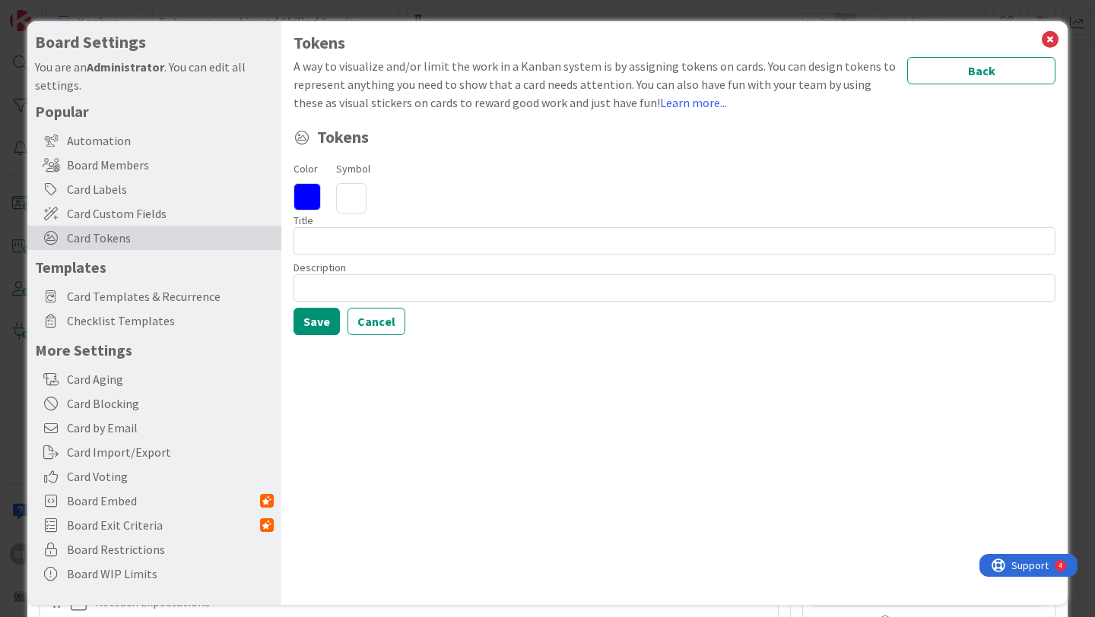
click at [311, 192] on icon at bounding box center [306, 196] width 27 height 27
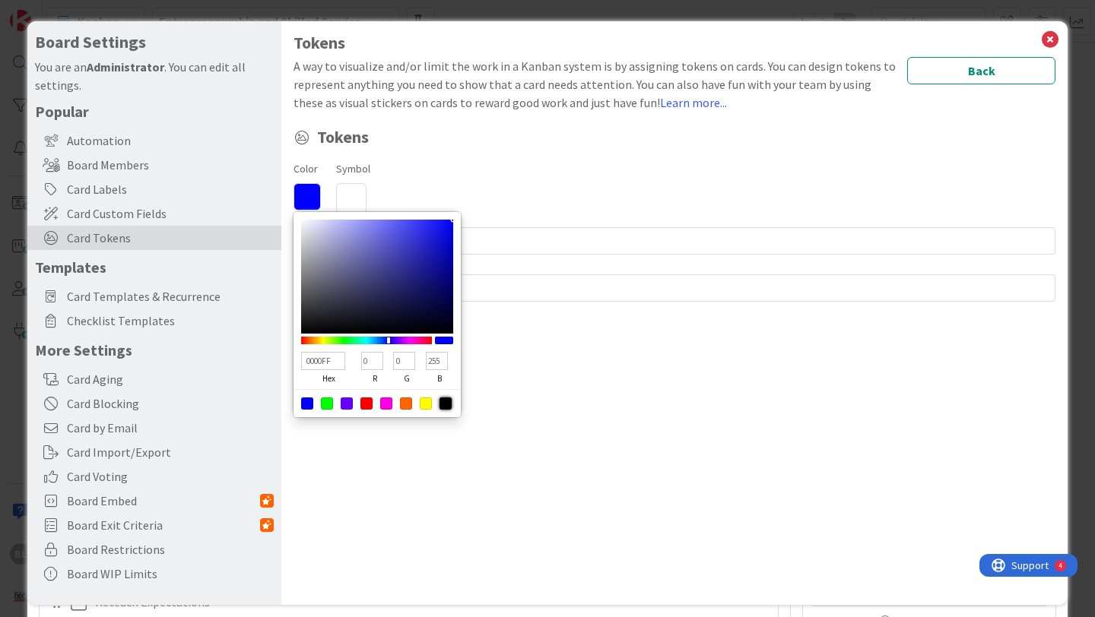
click at [449, 399] on div at bounding box center [445, 404] width 12 height 12
type input "000000"
type input "0"
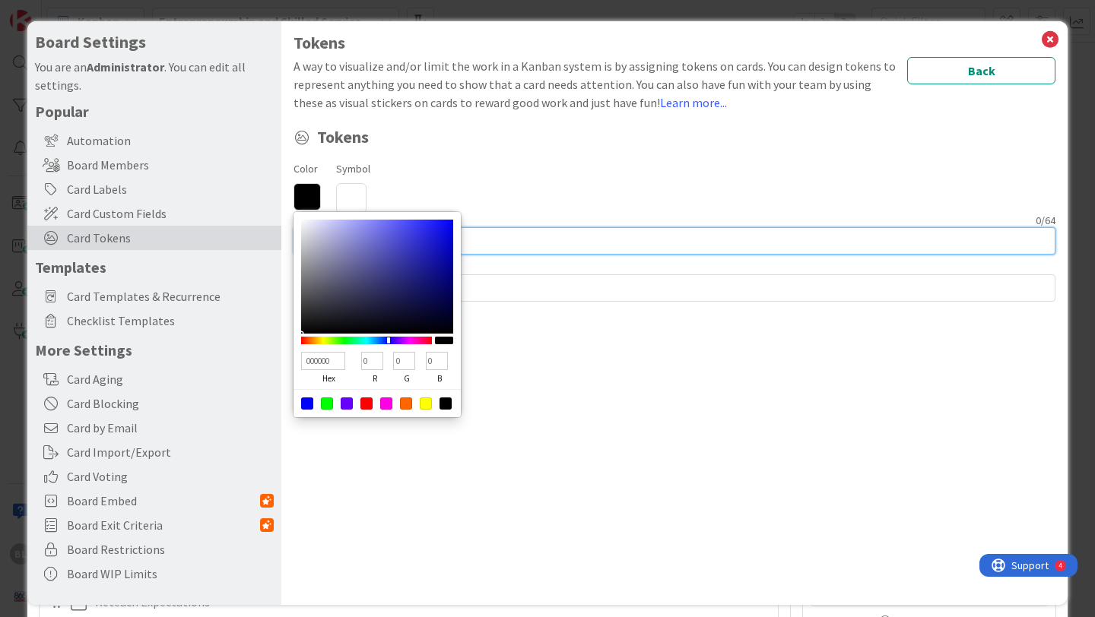
click at [503, 236] on input at bounding box center [674, 240] width 762 height 27
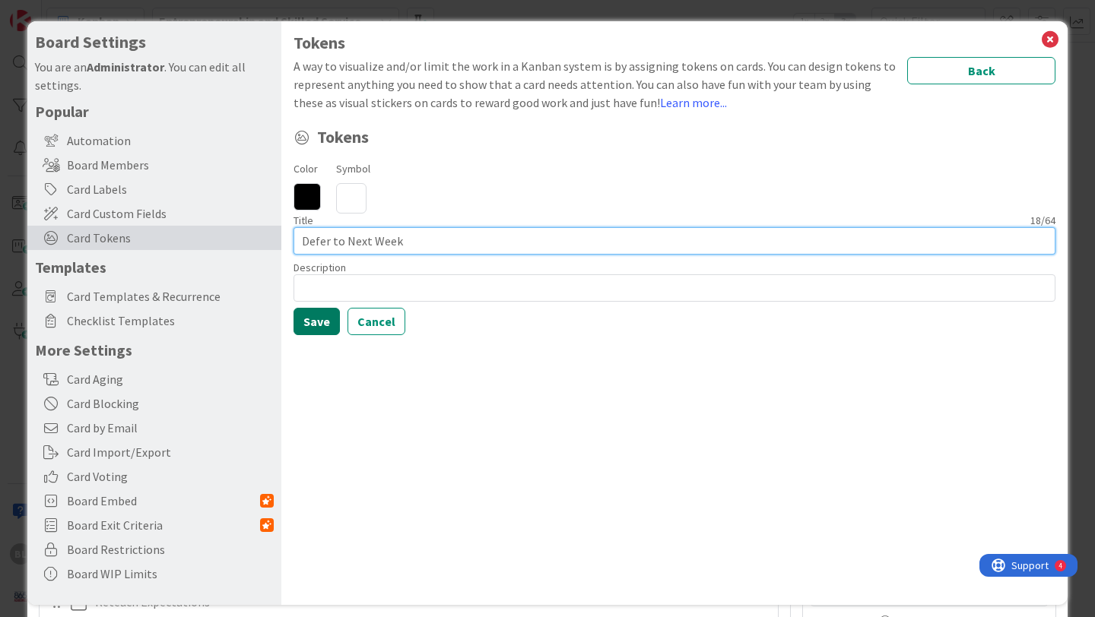
type input "Defer to Next Week"
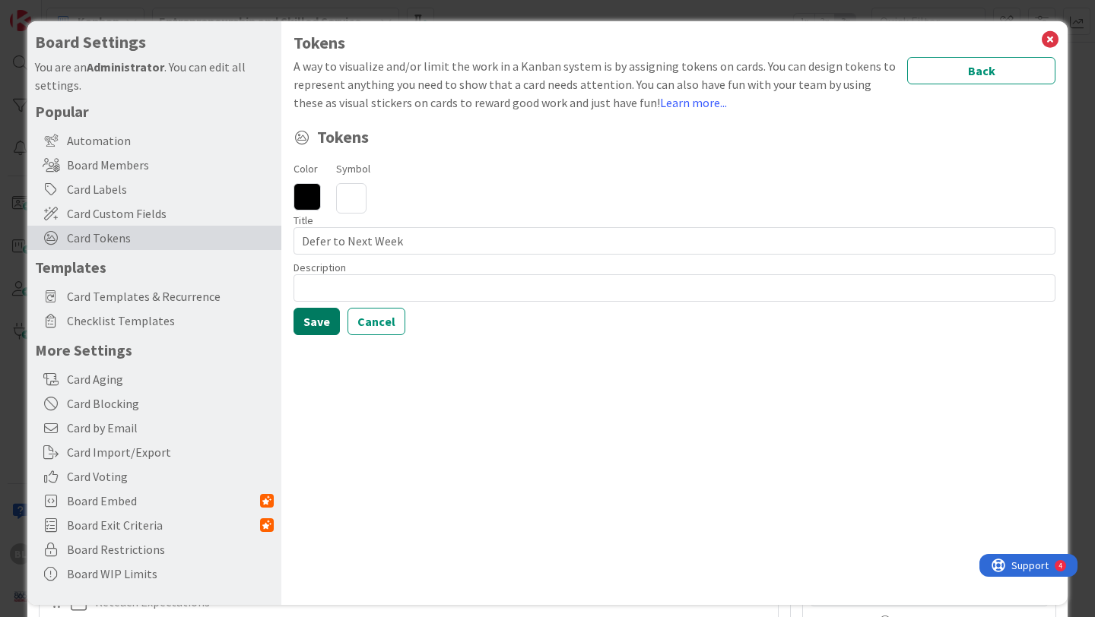
click at [318, 316] on button "Save" at bounding box center [316, 321] width 46 height 27
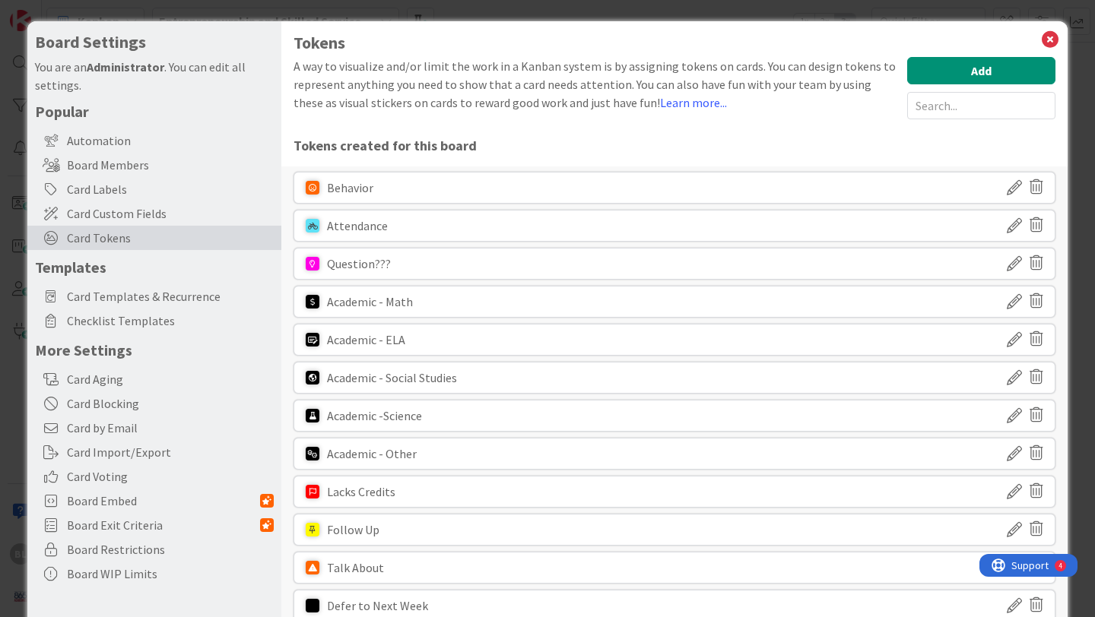
click at [1013, 188] on icon at bounding box center [1013, 188] width 15 height 26
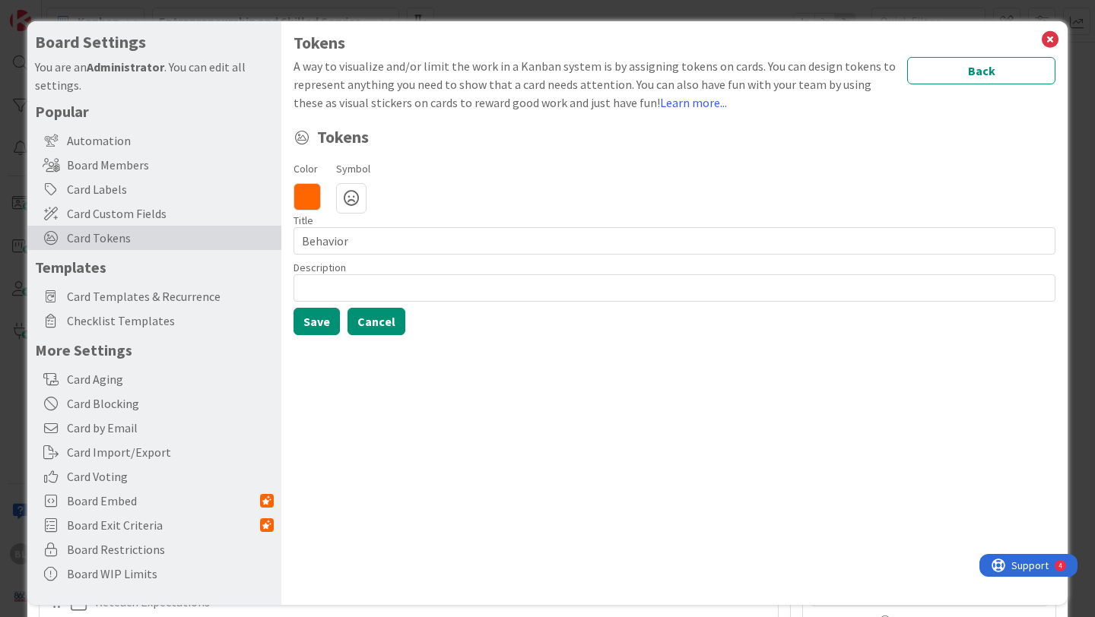
click at [374, 323] on button "Cancel" at bounding box center [376, 321] width 58 height 27
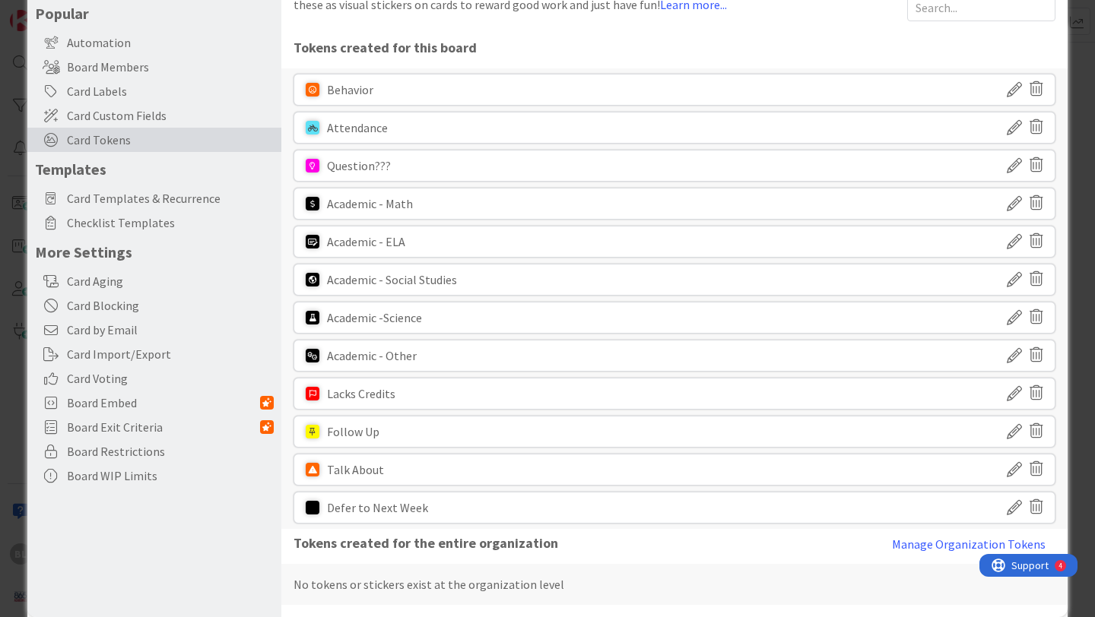
scroll to position [119, 0]
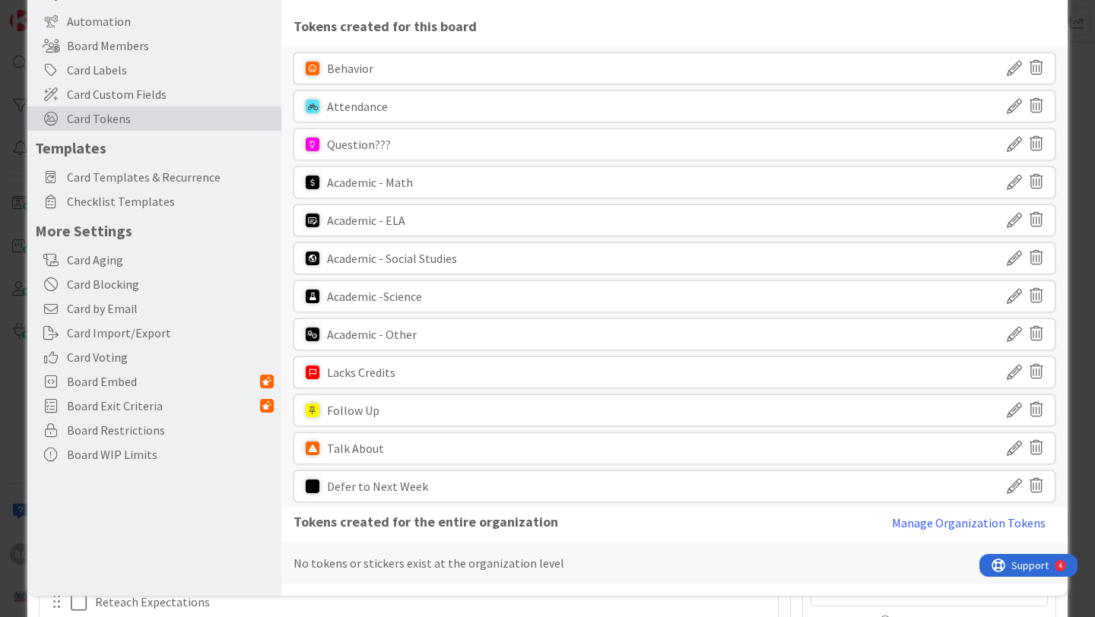
click at [1012, 448] on icon at bounding box center [1013, 449] width 15 height 26
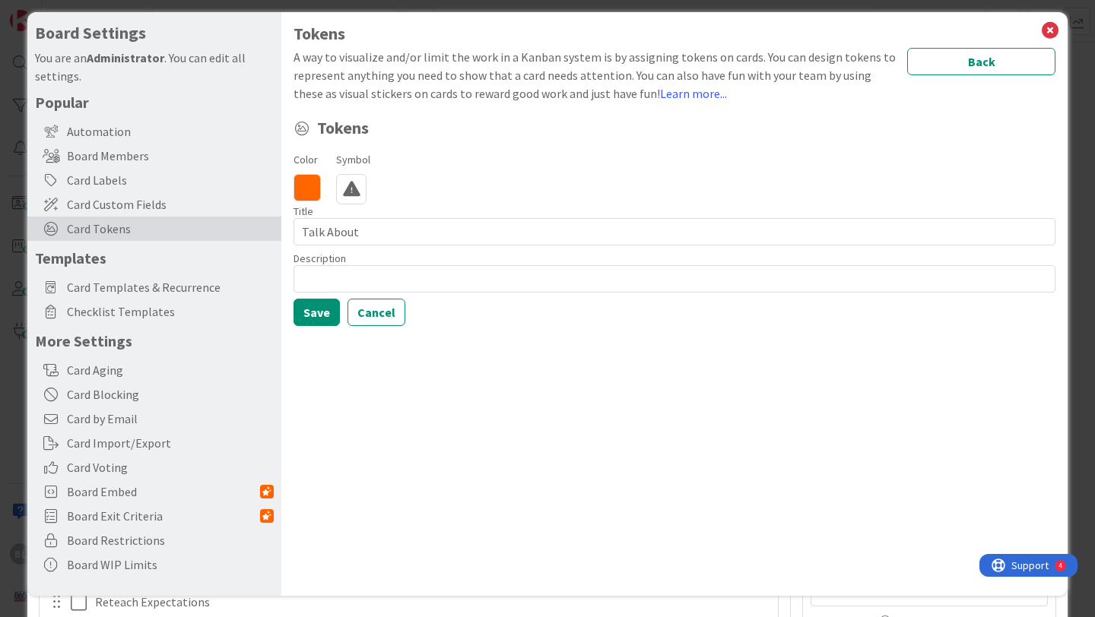
scroll to position [9, 0]
click at [309, 183] on icon at bounding box center [306, 187] width 27 height 27
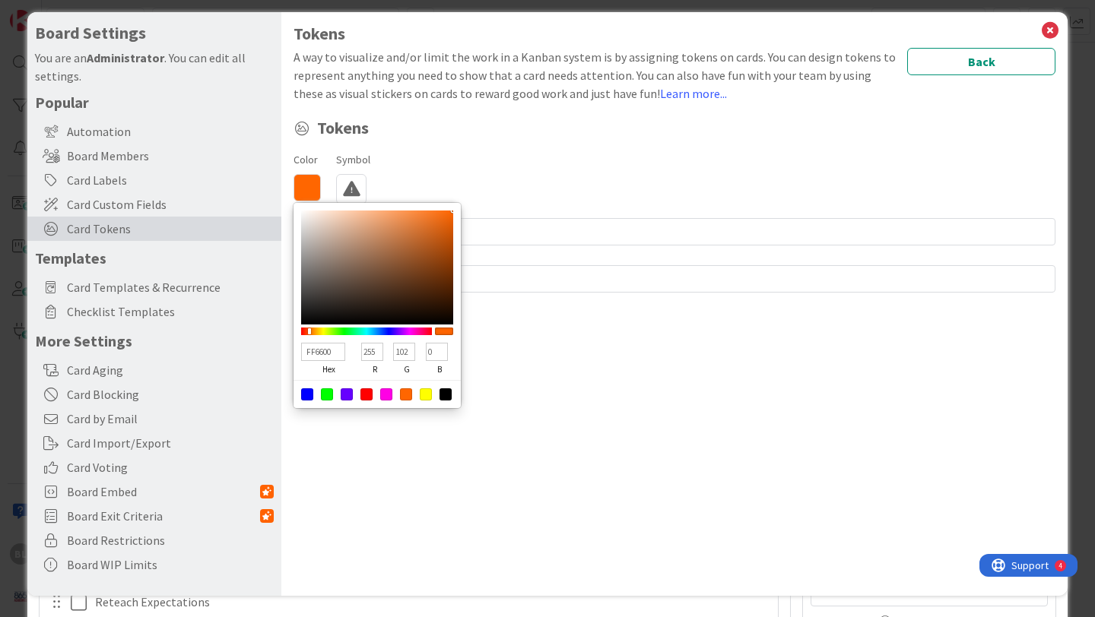
type input "15FF00"
type input "21"
type input "255"
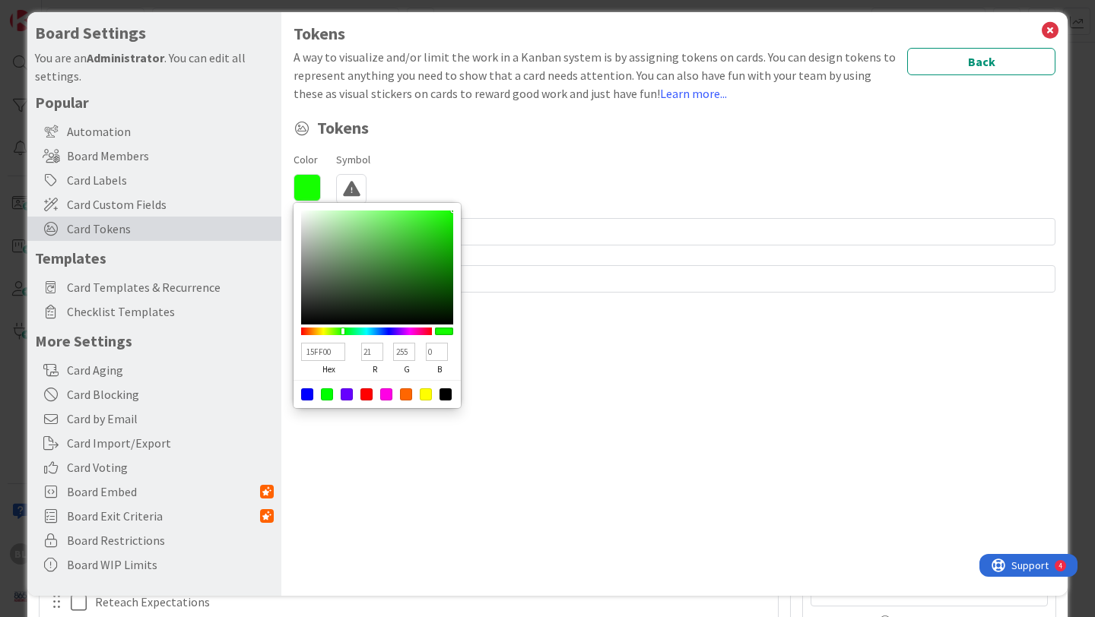
click at [343, 330] on div at bounding box center [366, 332] width 131 height 8
type input "3FC333"
type input "63"
type input "195"
type input "51"
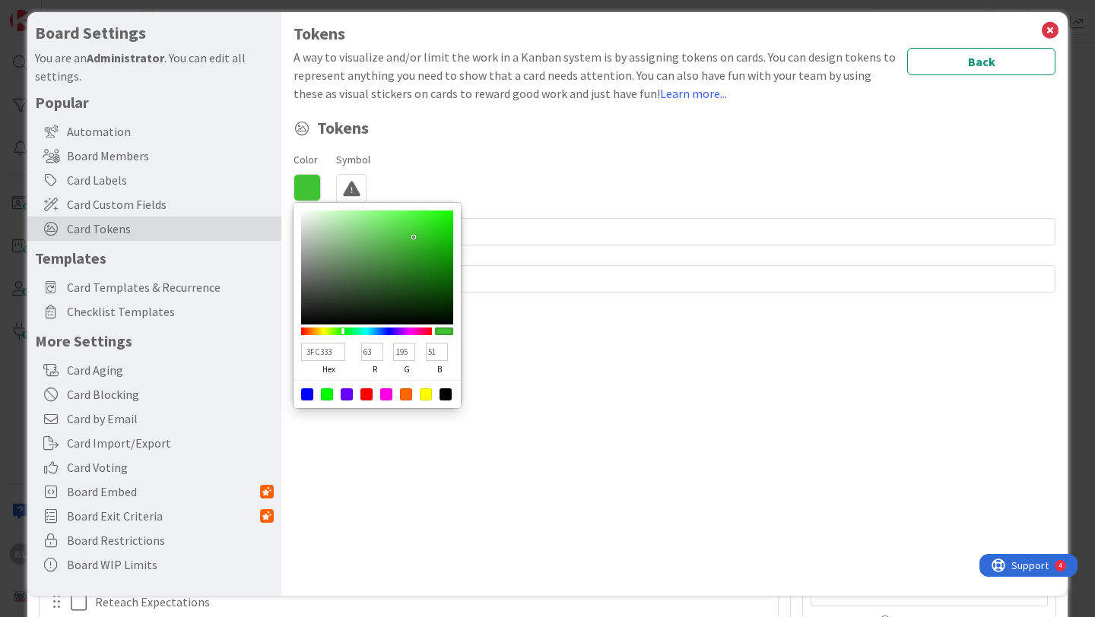
click at [414, 236] on div at bounding box center [377, 268] width 152 height 114
type input "32A128"
type input "50"
type input "161"
type input "40"
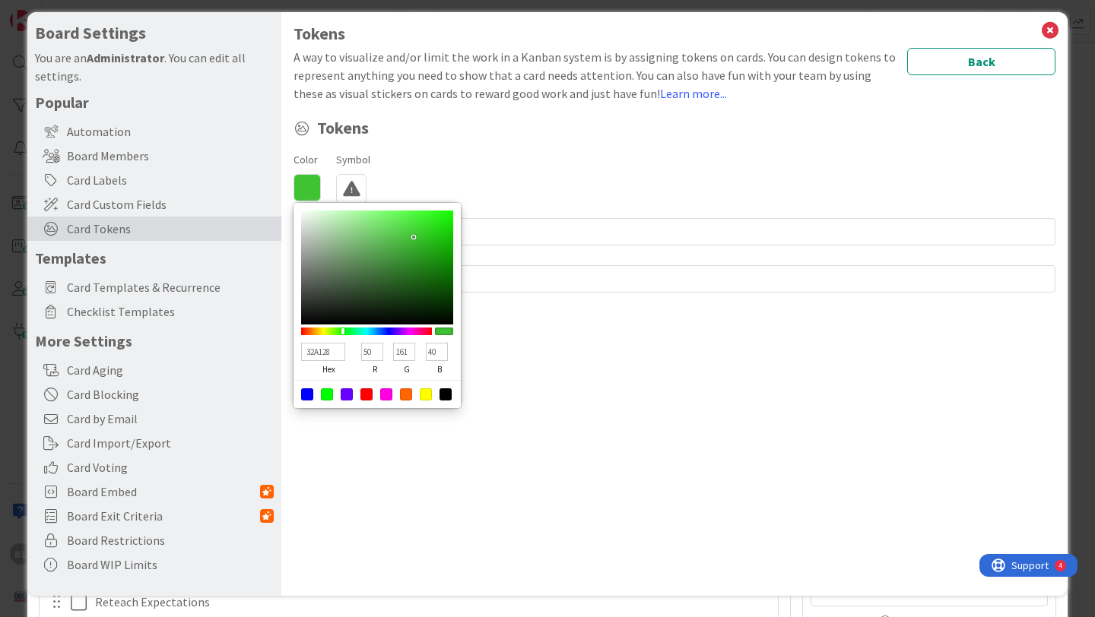
click at [415, 252] on div at bounding box center [377, 268] width 152 height 114
click at [728, 363] on div "Tokens A way to visualize and/or limit the work in a Kanban system is by assign…" at bounding box center [674, 304] width 786 height 584
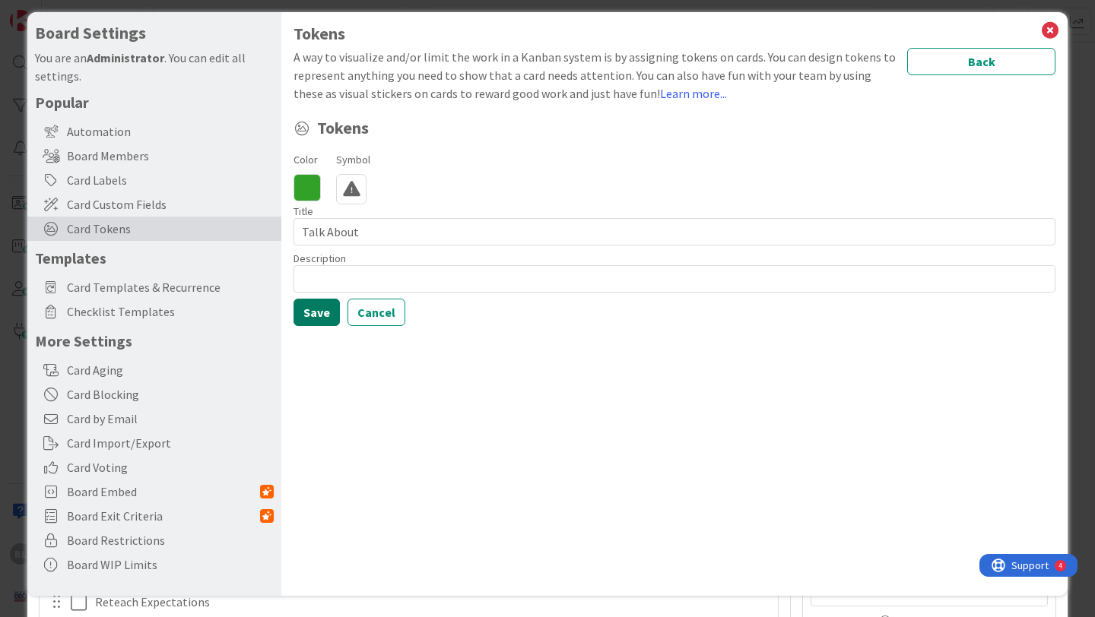
click at [310, 312] on button "Save" at bounding box center [316, 312] width 46 height 27
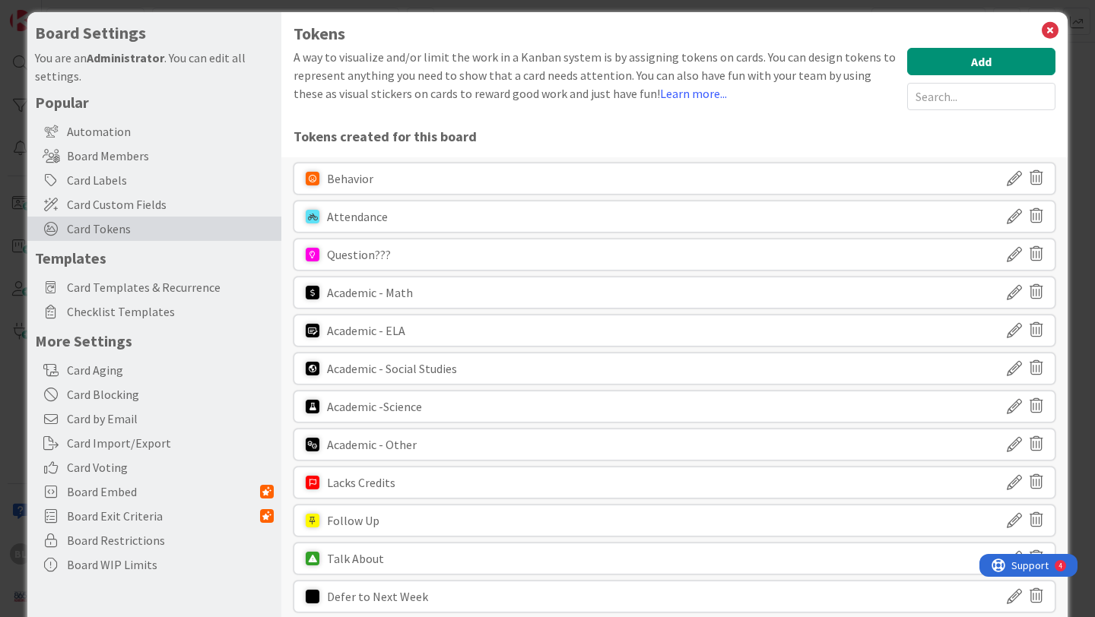
scroll to position [119, 0]
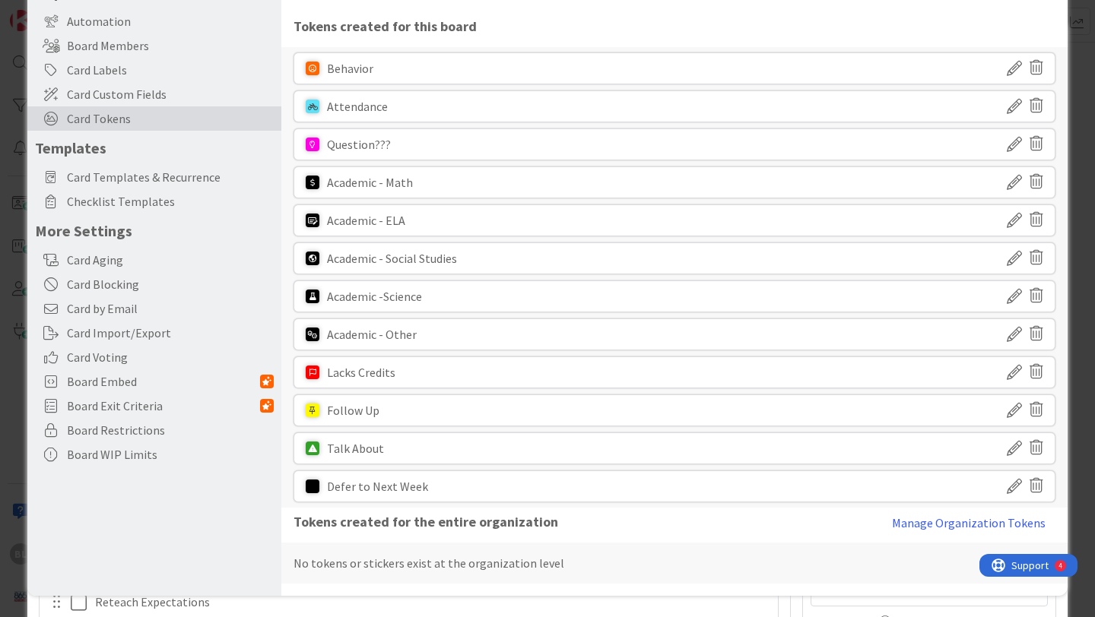
click at [1013, 485] on icon at bounding box center [1013, 487] width 15 height 26
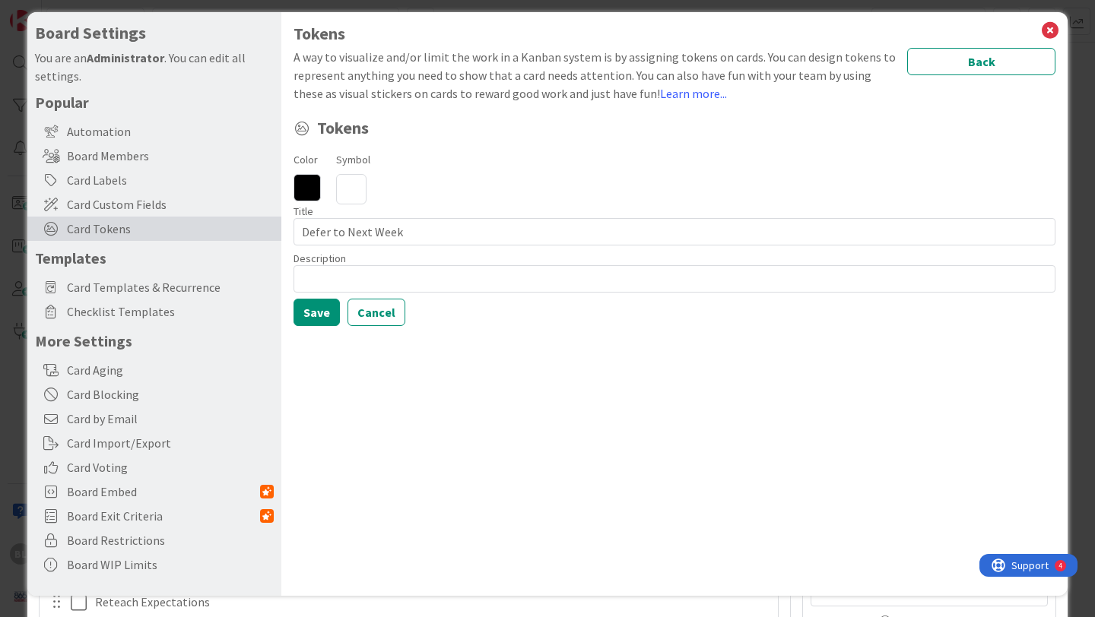
scroll to position [9, 0]
click at [347, 182] on icon at bounding box center [351, 189] width 30 height 30
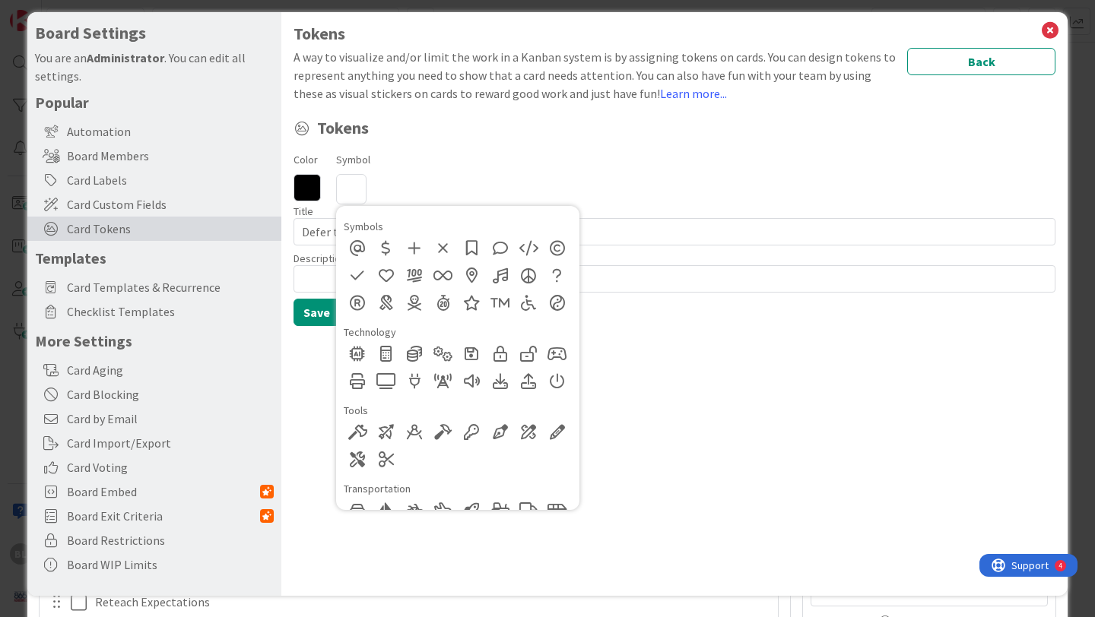
scroll to position [1091, 0]
click at [497, 359] on div at bounding box center [499, 355] width 27 height 27
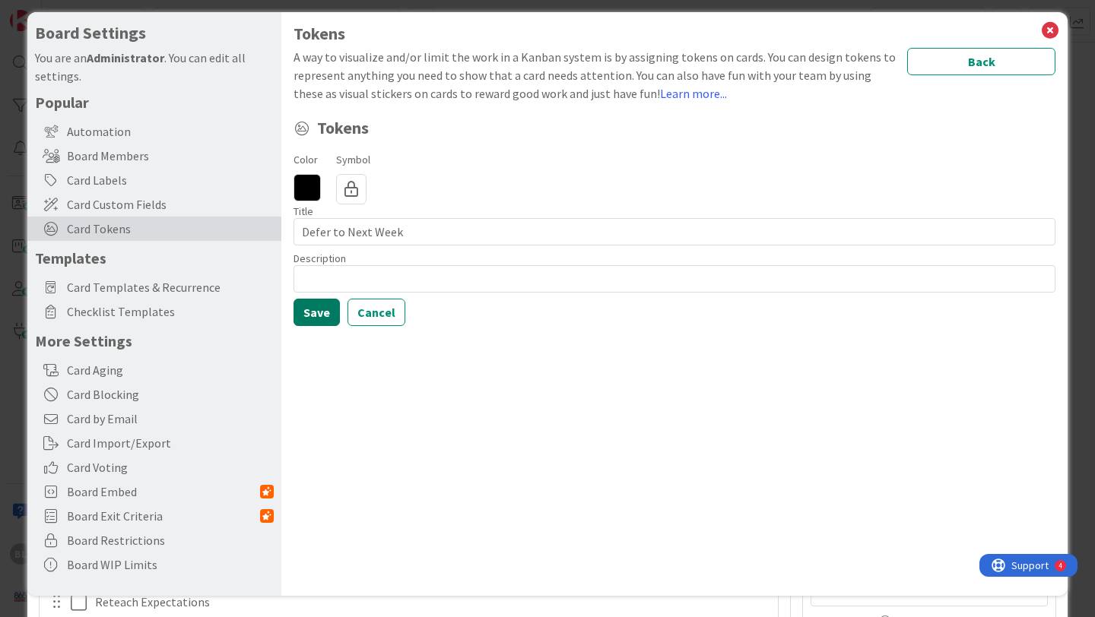
click at [324, 311] on button "Save" at bounding box center [316, 312] width 46 height 27
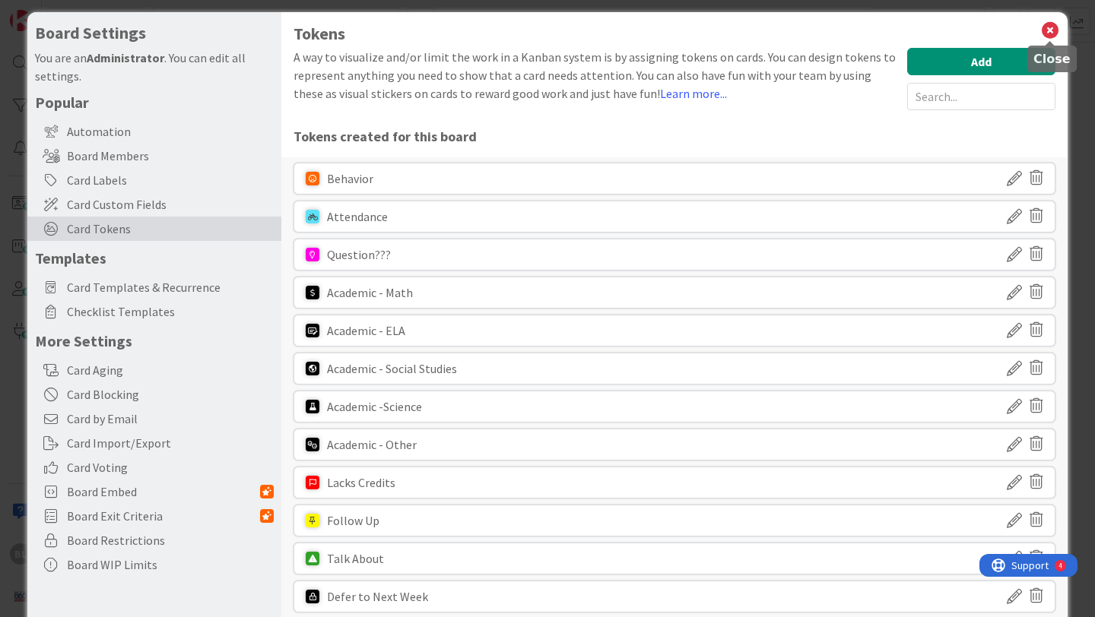
click at [1051, 27] on icon at bounding box center [1050, 30] width 20 height 21
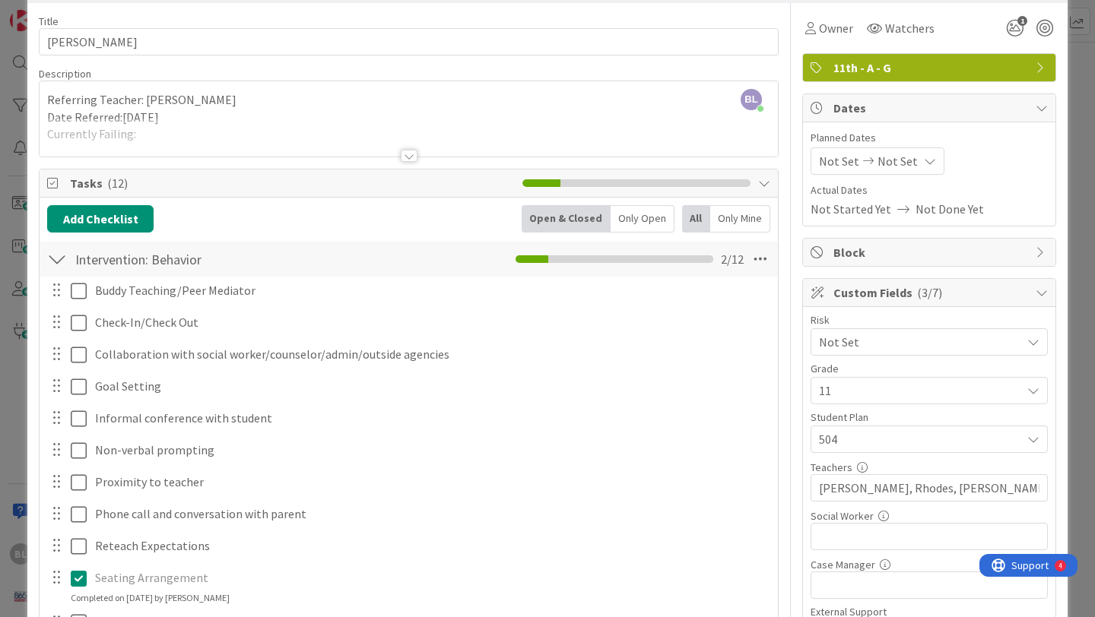
scroll to position [0, 0]
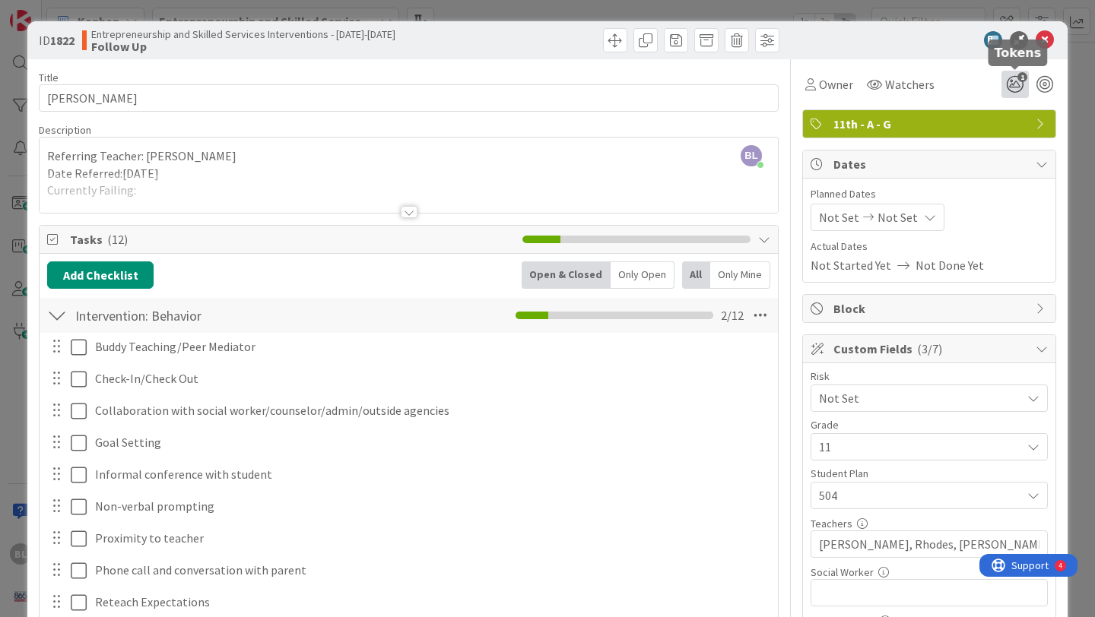
click at [1016, 89] on icon "1" at bounding box center [1014, 84] width 27 height 27
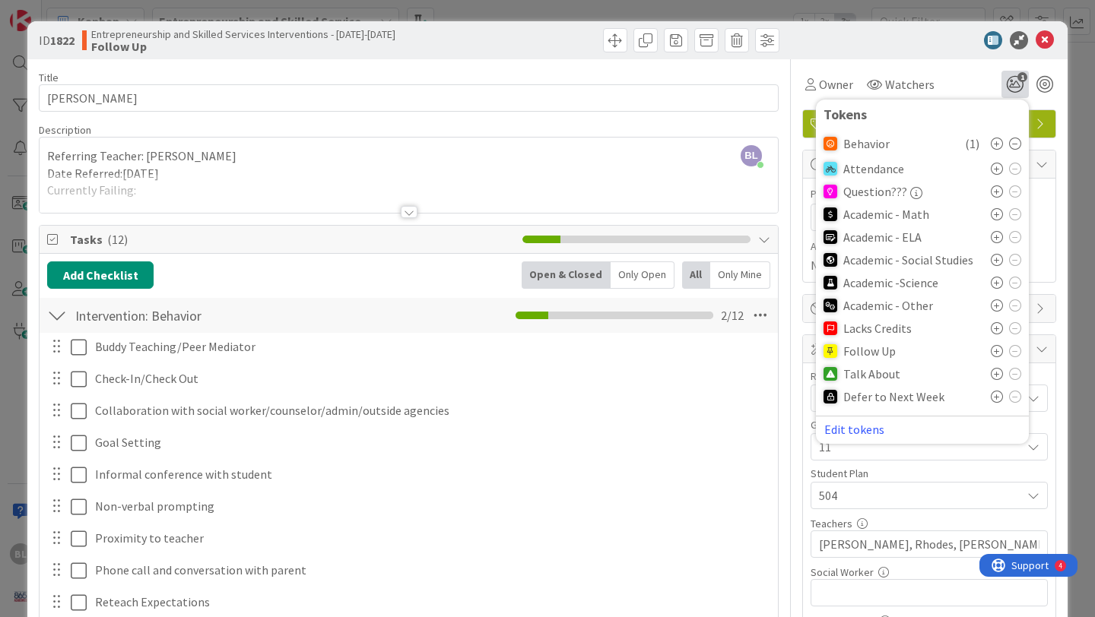
click at [997, 350] on icon at bounding box center [996, 351] width 12 height 12
click at [1040, 40] on icon at bounding box center [1044, 40] width 18 height 18
